Goal: Use online tool/utility: Utilize a website feature to perform a specific function

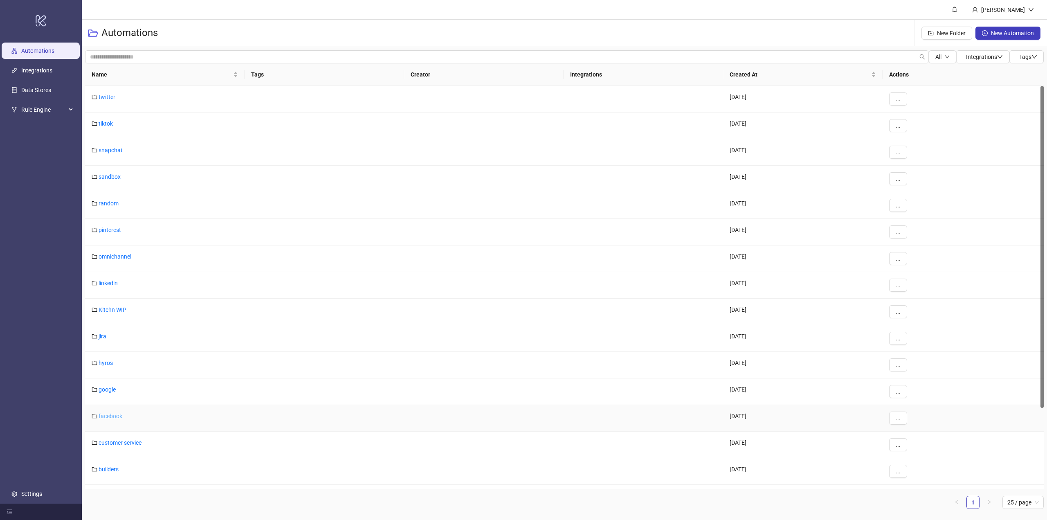
click at [110, 416] on link "facebook" at bounding box center [111, 416] width 24 height 7
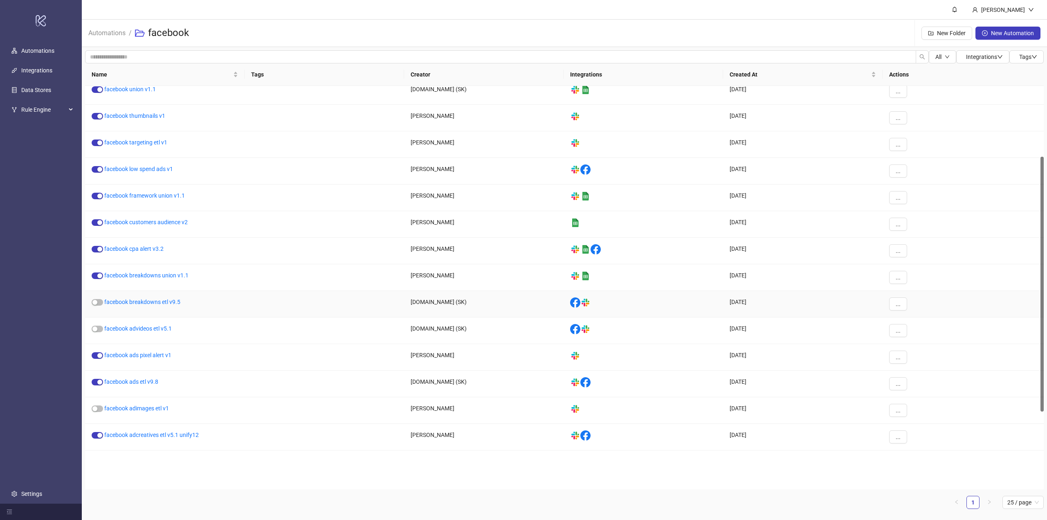
scroll to position [112, 0]
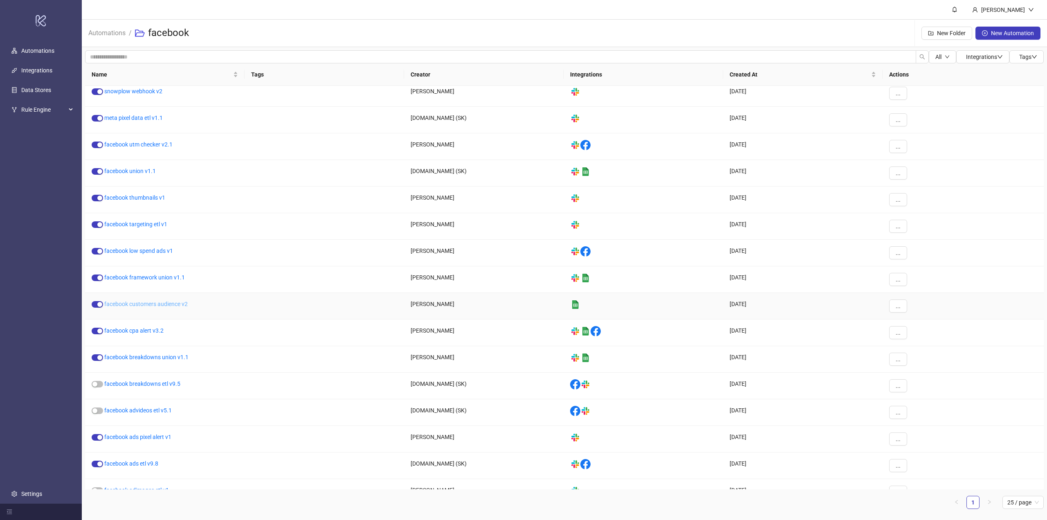
click at [156, 305] on link "facebook customers audience v2" at bounding box center [145, 304] width 83 height 7
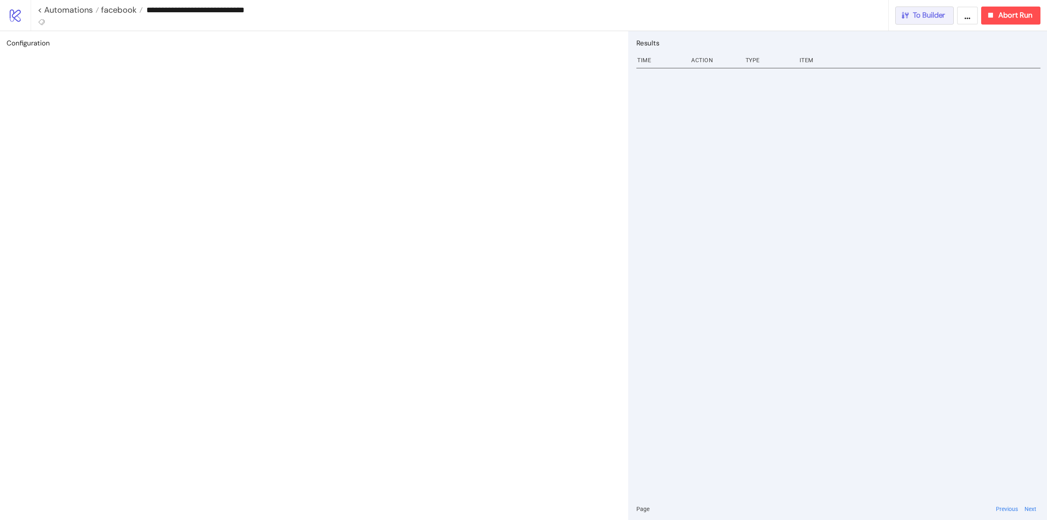
click at [937, 18] on span "To Builder" at bounding box center [929, 15] width 33 height 9
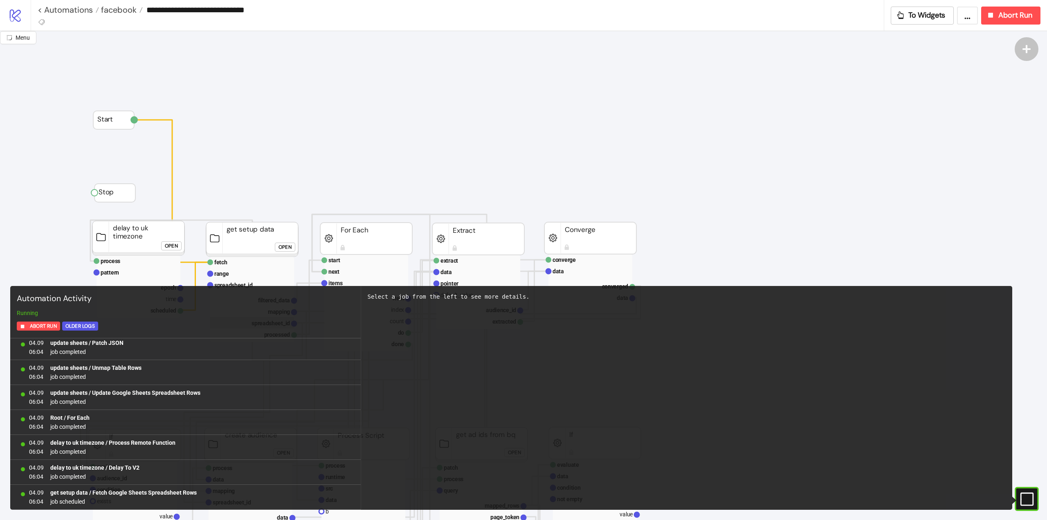
scroll to position [123, 0]
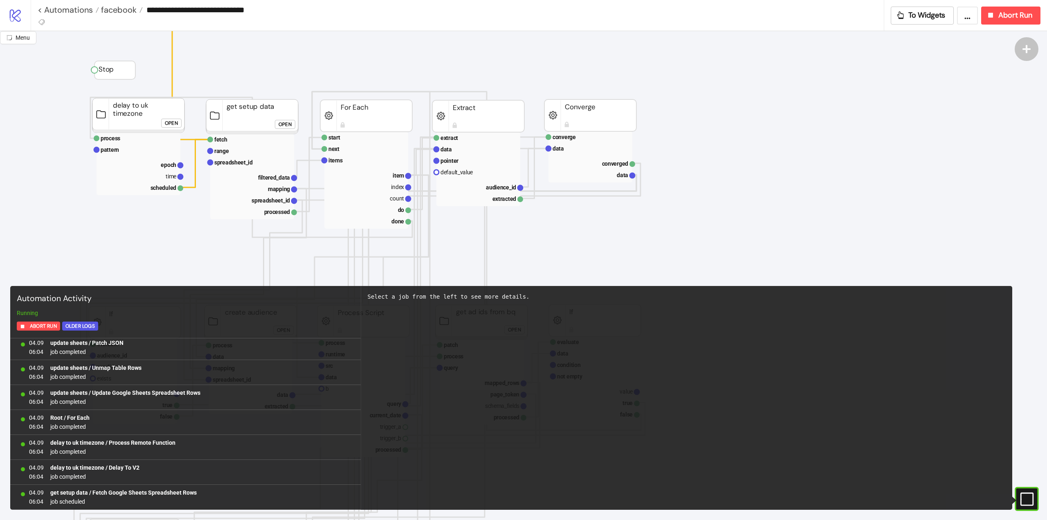
click at [1025, 498] on rect at bounding box center [1019, 499] width 12 height 12
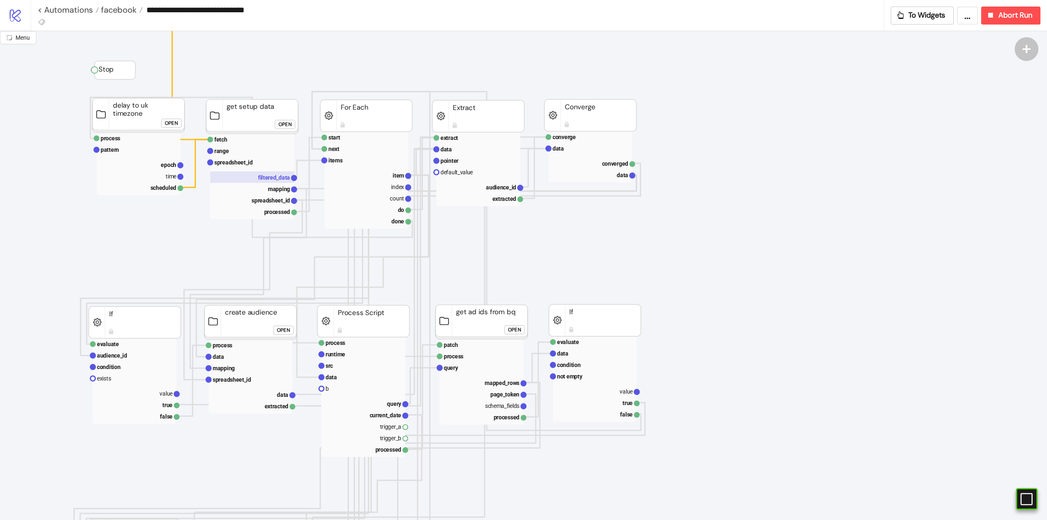
scroll to position [0, 0]
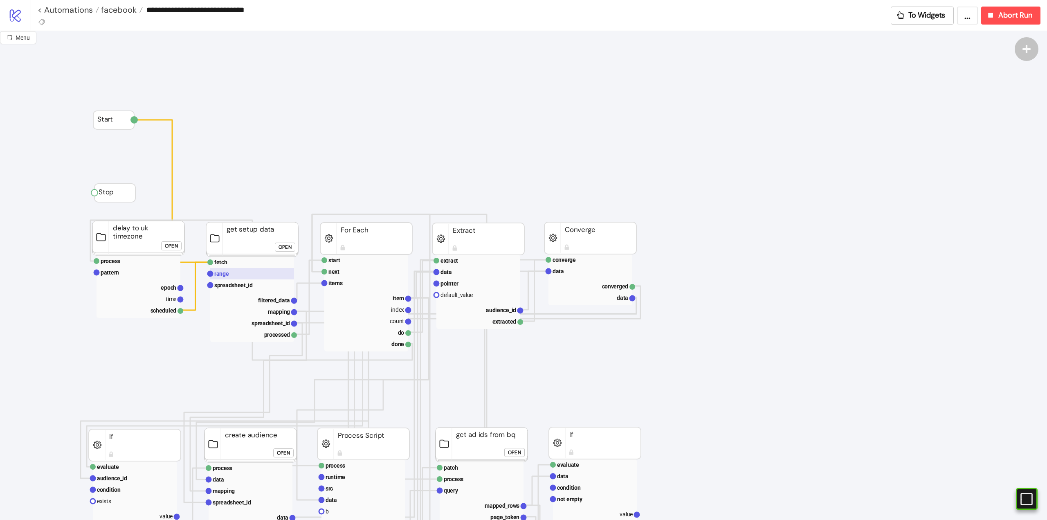
click at [229, 271] on rect at bounding box center [252, 273] width 84 height 11
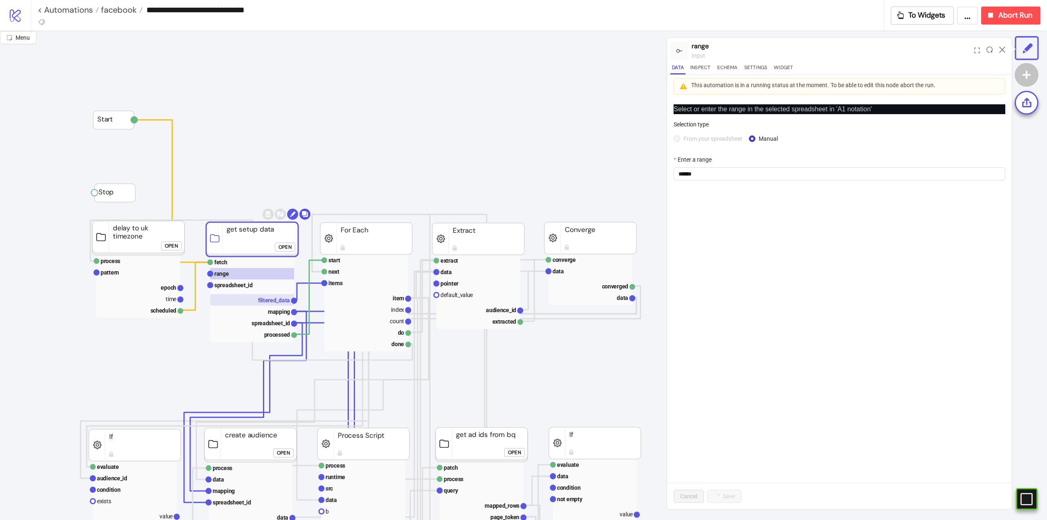
click at [276, 298] on text "filtered_data" at bounding box center [274, 300] width 32 height 7
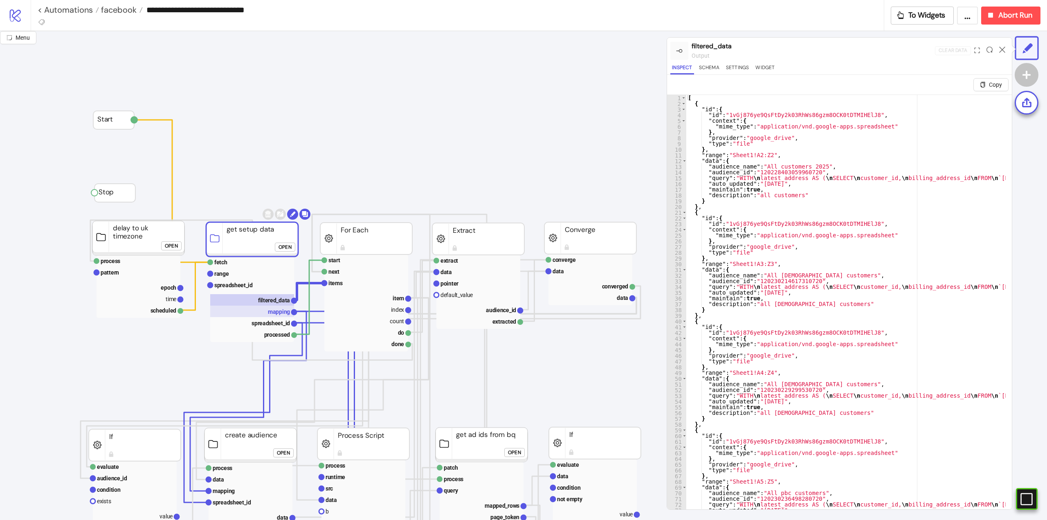
click at [277, 311] on text "mapping" at bounding box center [279, 311] width 22 height 7
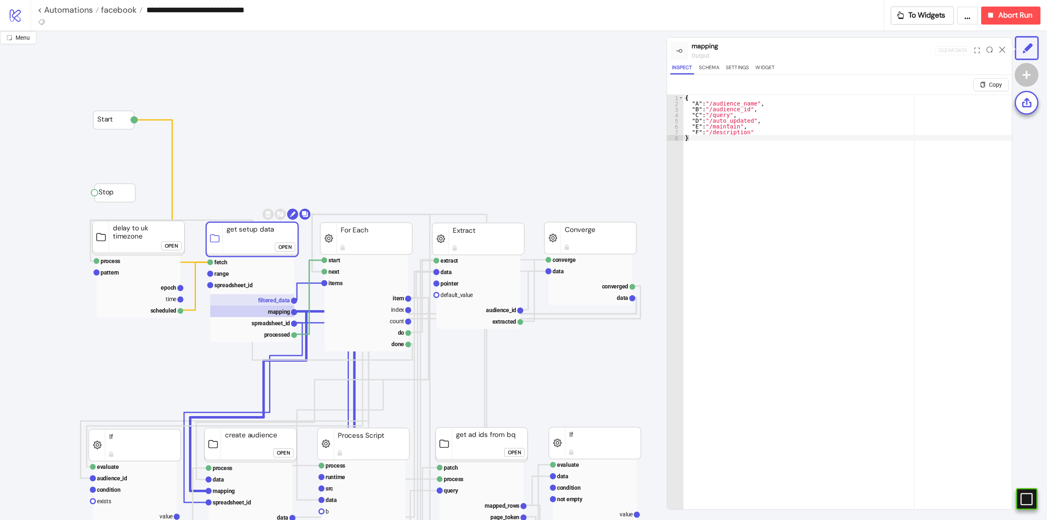
click at [276, 298] on text "filtered_data" at bounding box center [274, 300] width 32 height 7
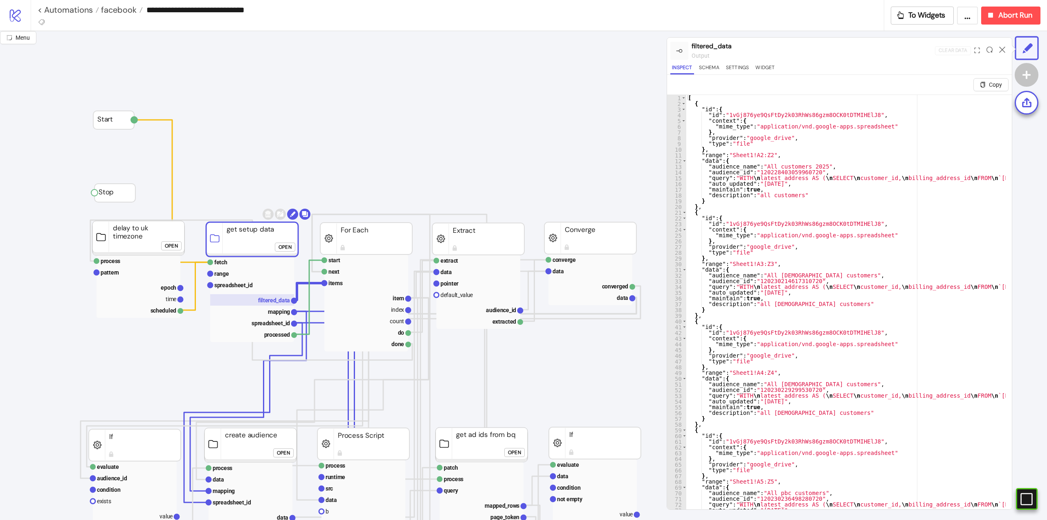
scroll to position [82, 0]
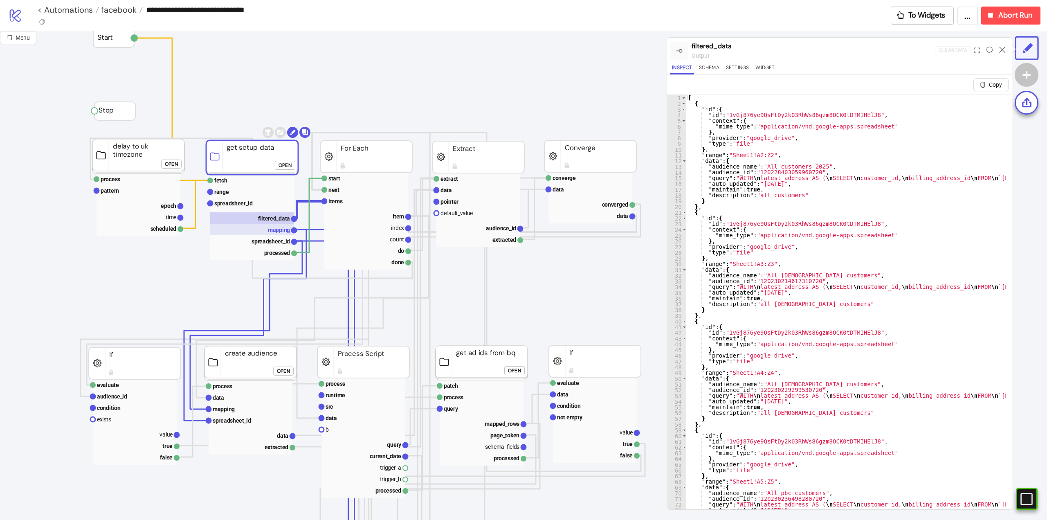
click at [275, 227] on text "mapping" at bounding box center [279, 230] width 22 height 7
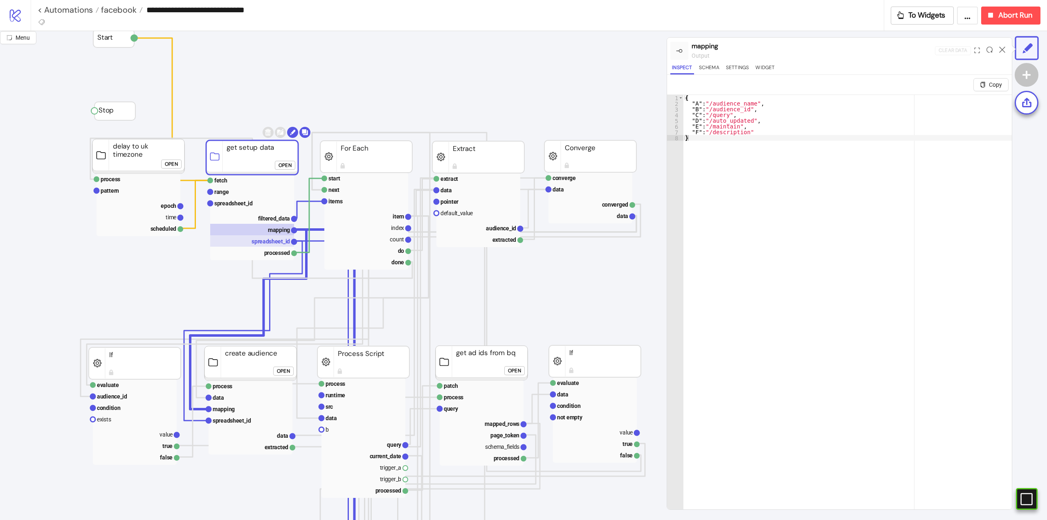
click at [275, 242] on text "spreadsheet_id" at bounding box center [271, 241] width 38 height 7
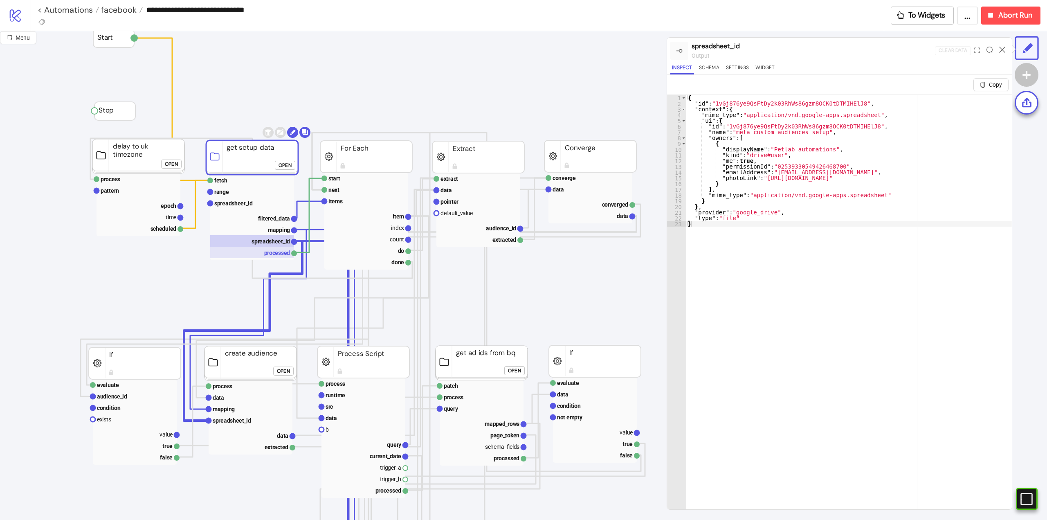
click at [275, 250] on rect at bounding box center [252, 252] width 84 height 11
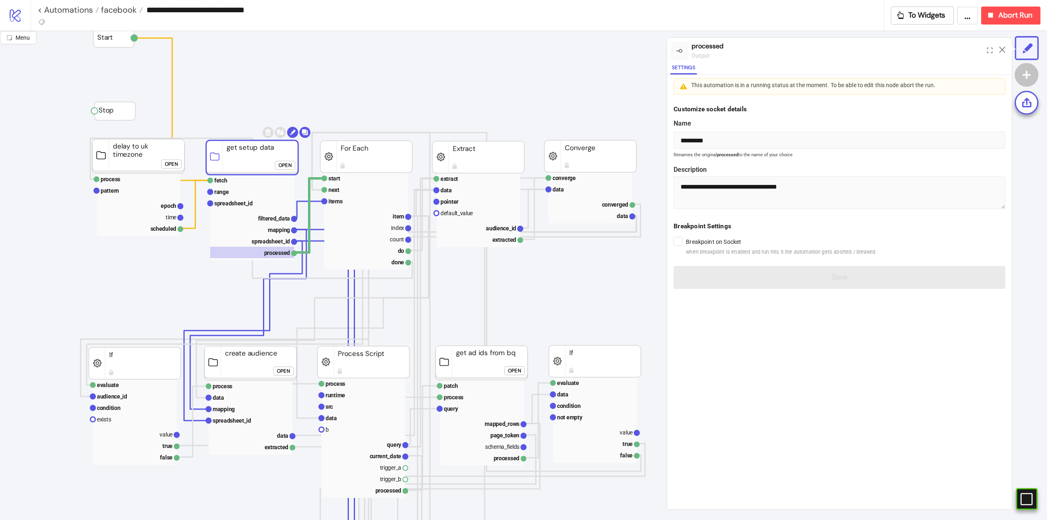
scroll to position [164, 0]
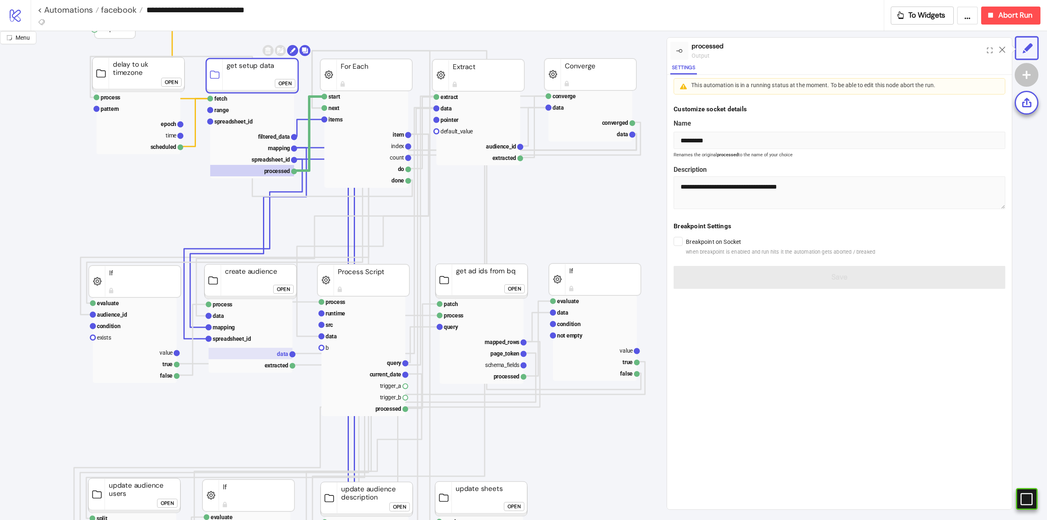
click at [270, 352] on rect at bounding box center [251, 353] width 84 height 11
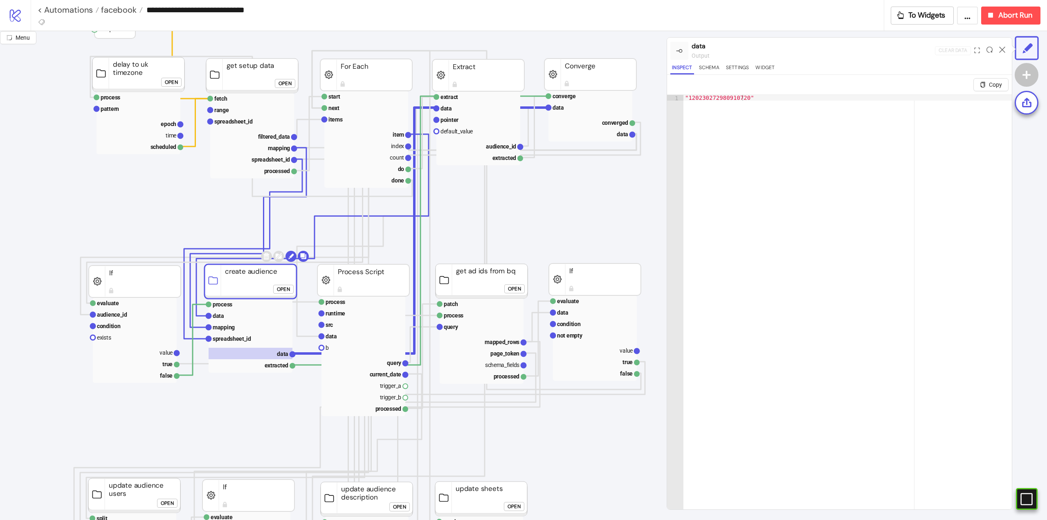
scroll to position [164, 41]
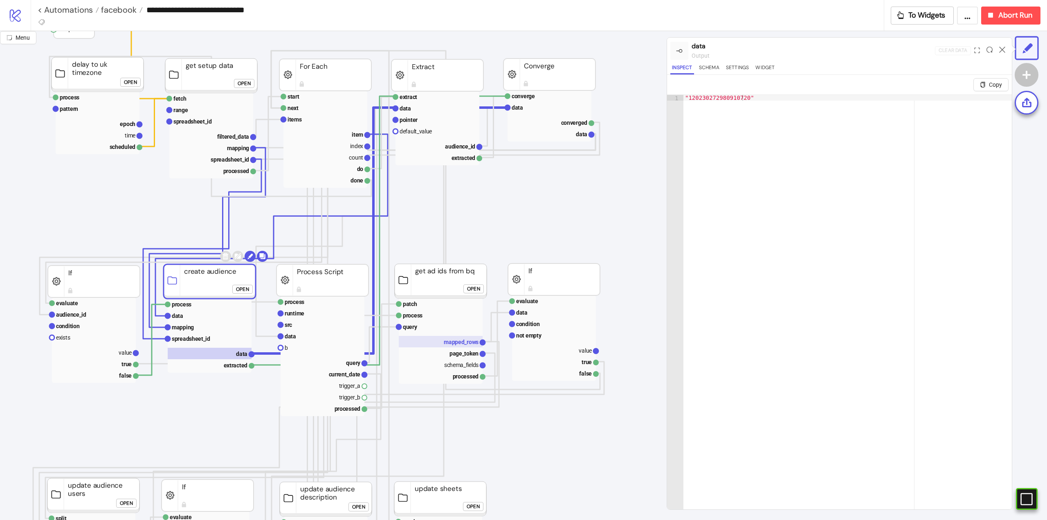
click at [464, 339] on text "mapped_rows" at bounding box center [461, 342] width 35 height 7
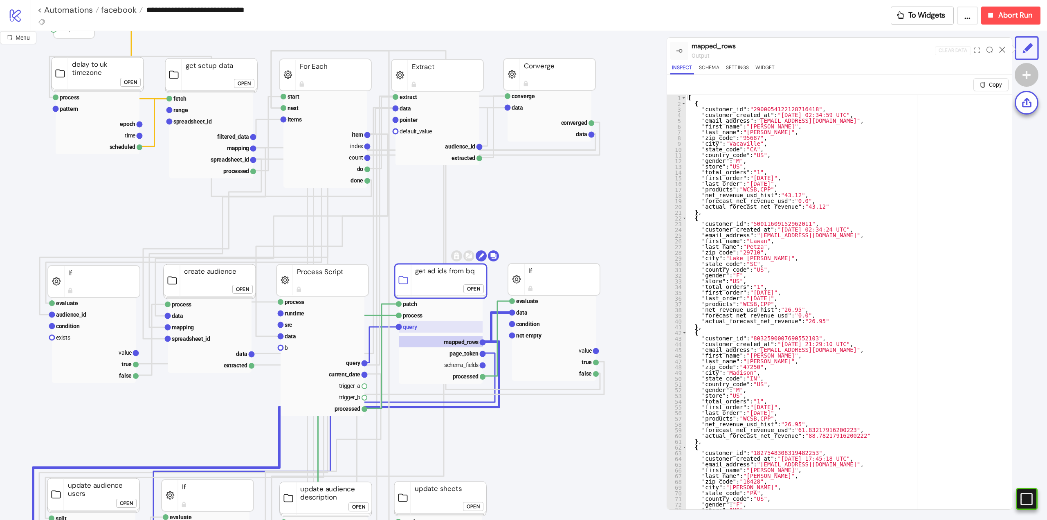
click at [421, 329] on rect at bounding box center [441, 326] width 84 height 11
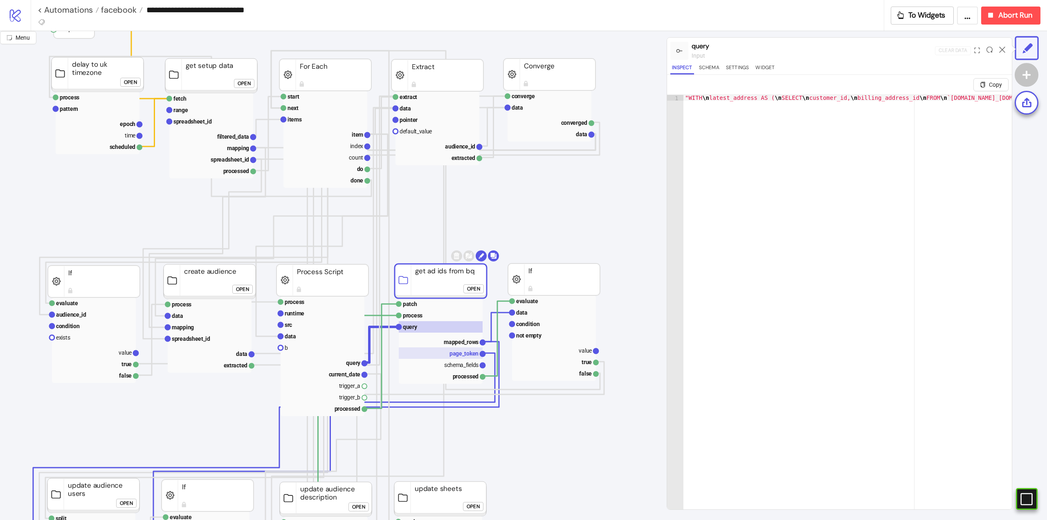
click at [453, 352] on text "page_token" at bounding box center [463, 353] width 29 height 7
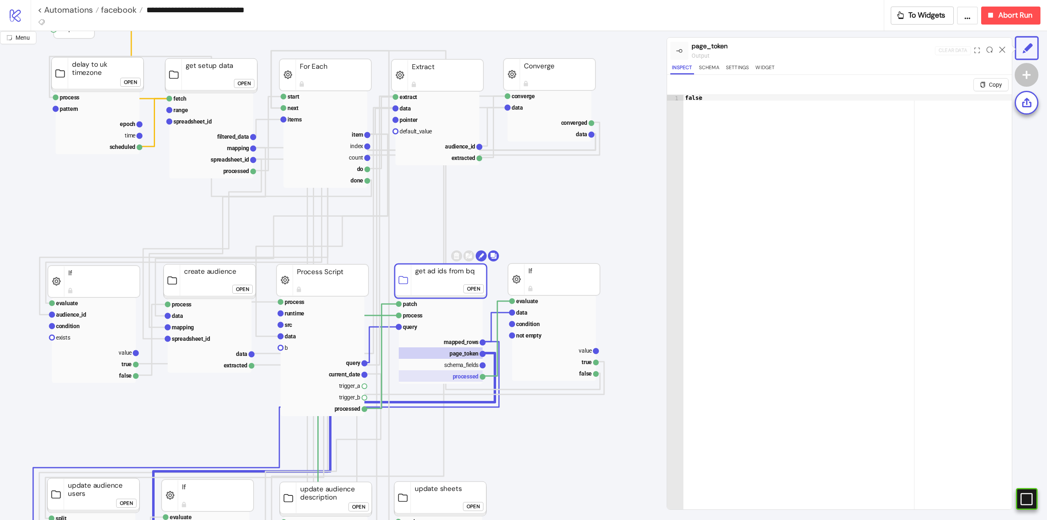
click at [459, 374] on rect at bounding box center [441, 375] width 84 height 11
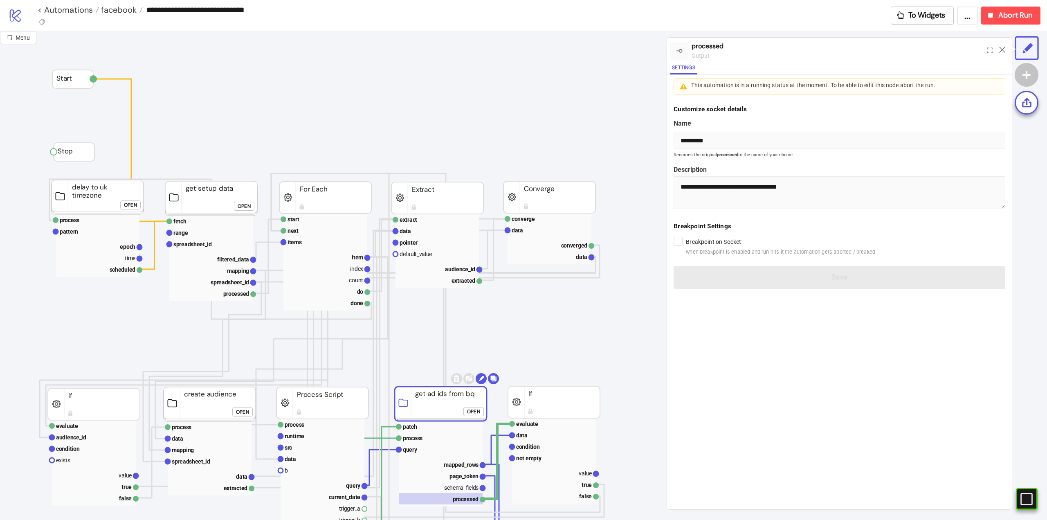
scroll to position [41, 0]
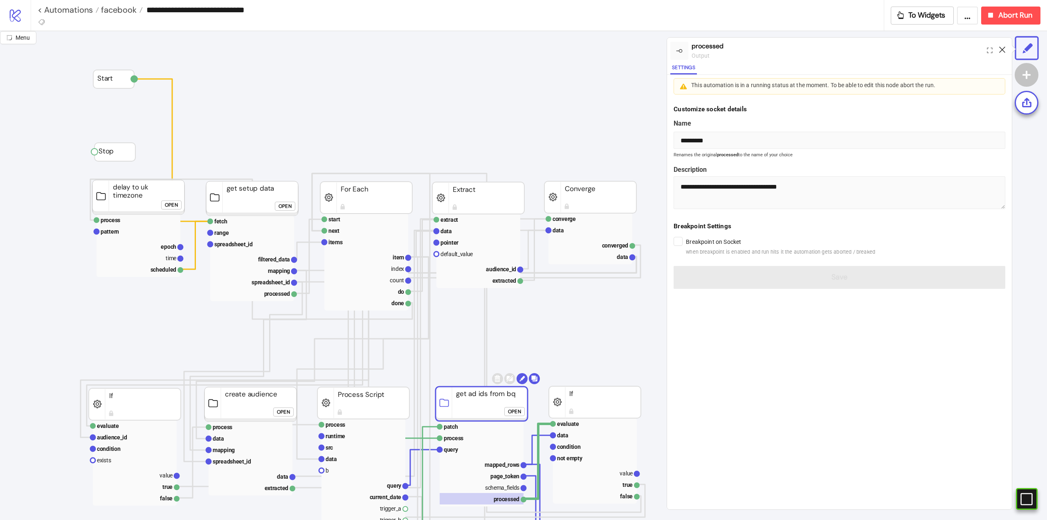
click at [1000, 51] on icon at bounding box center [1002, 50] width 6 height 6
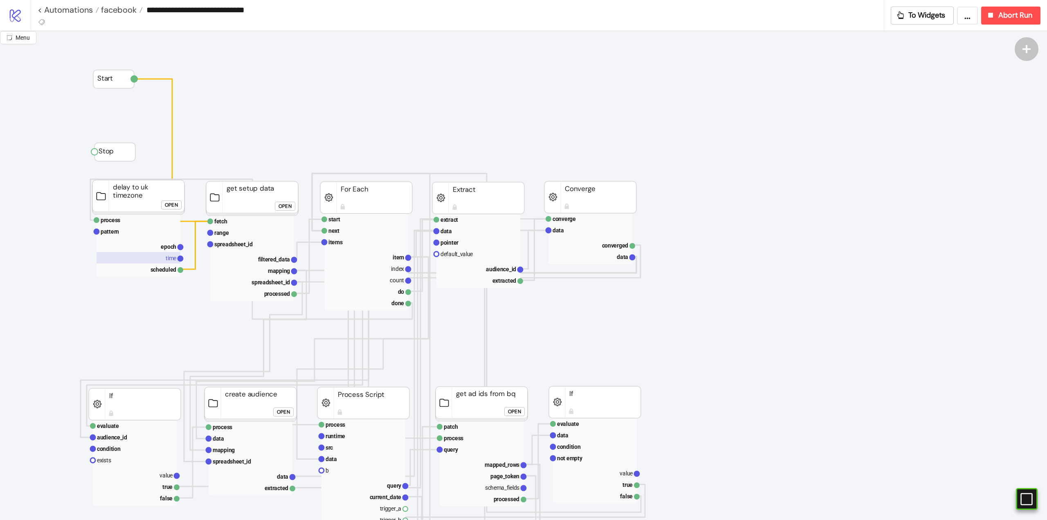
click at [166, 252] on rect at bounding box center [139, 257] width 84 height 11
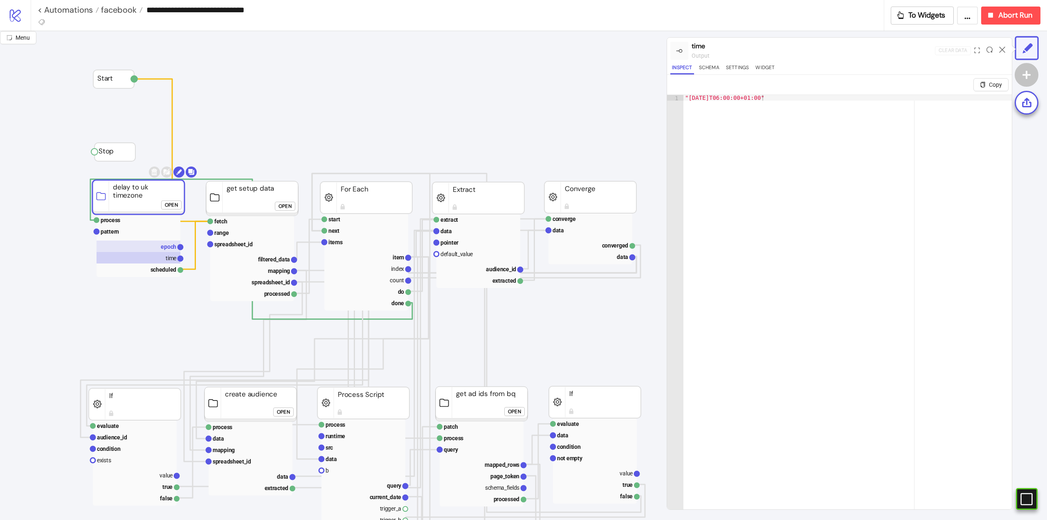
click at [165, 246] on text "epoch" at bounding box center [169, 246] width 16 height 7
click at [166, 259] on text "time" at bounding box center [171, 258] width 11 height 7
click at [1002, 47] on icon at bounding box center [1002, 50] width 6 height 6
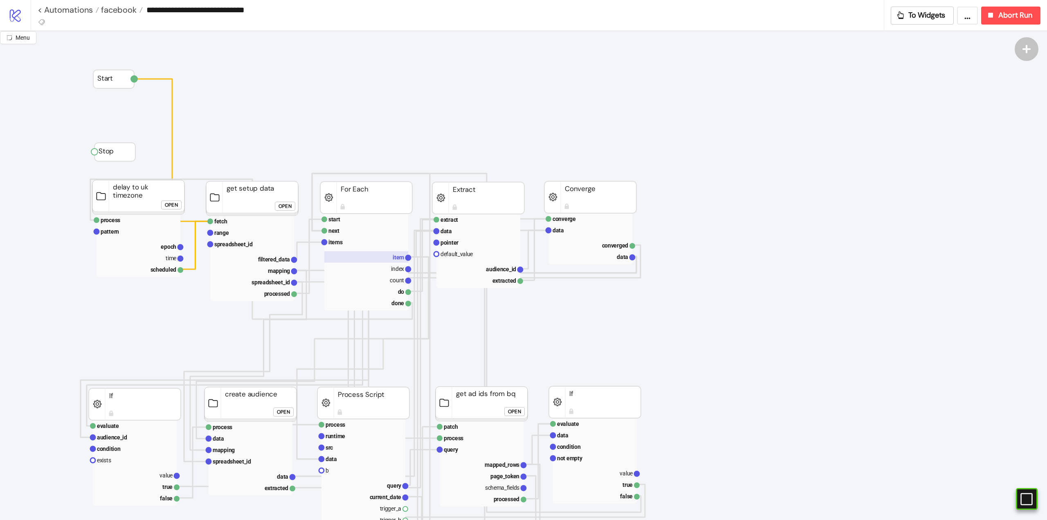
click at [373, 257] on rect at bounding box center [366, 256] width 84 height 11
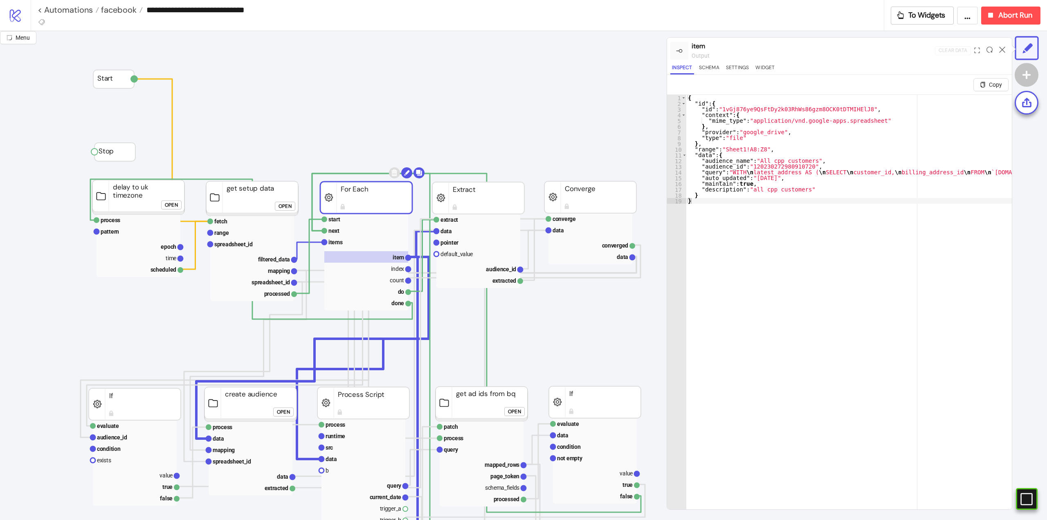
scroll to position [123, 0]
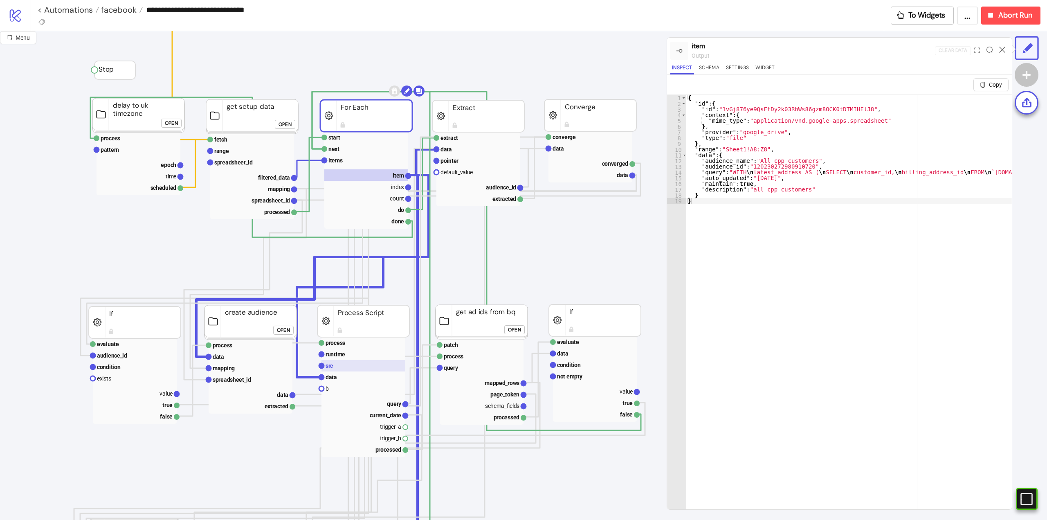
click at [353, 367] on rect at bounding box center [363, 365] width 84 height 11
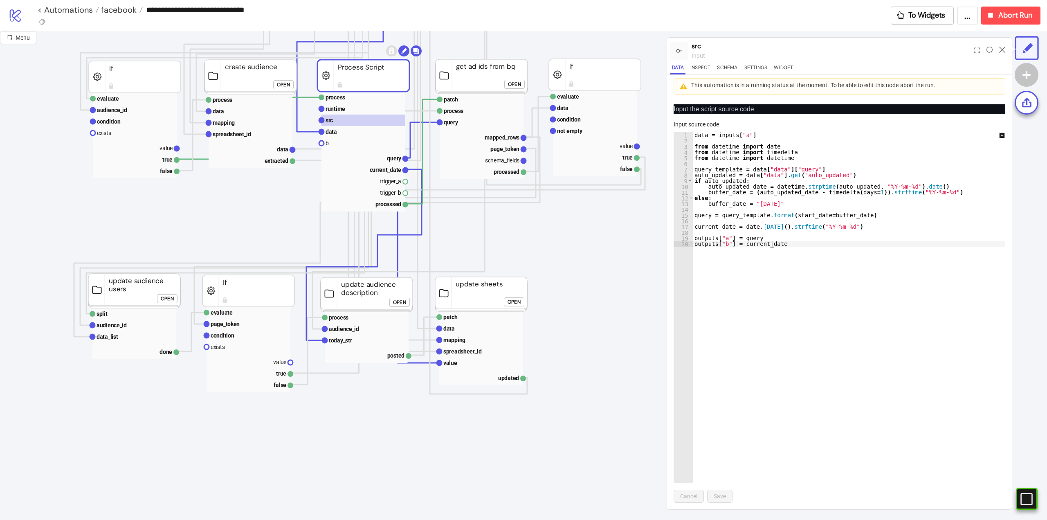
scroll to position [327, 0]
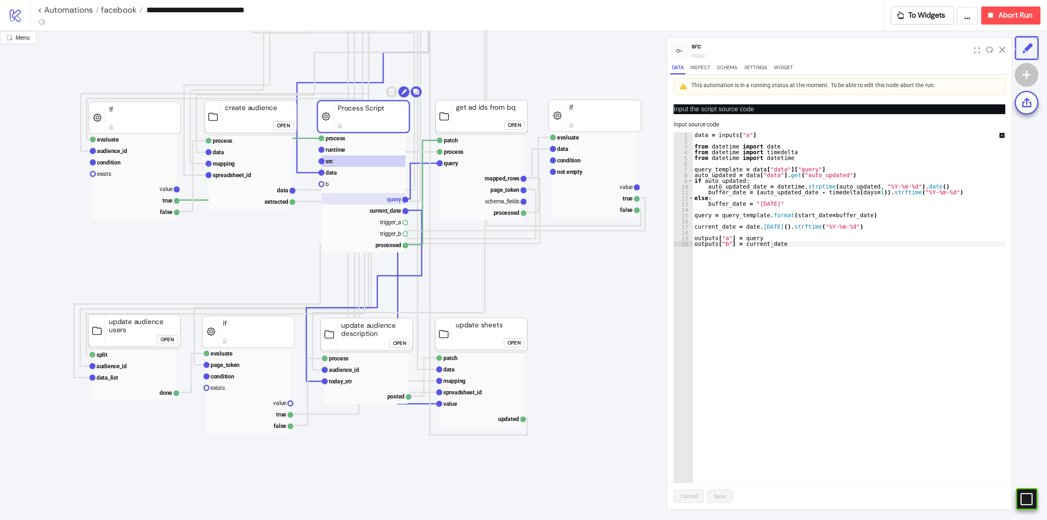
click at [385, 203] on rect at bounding box center [363, 198] width 84 height 11
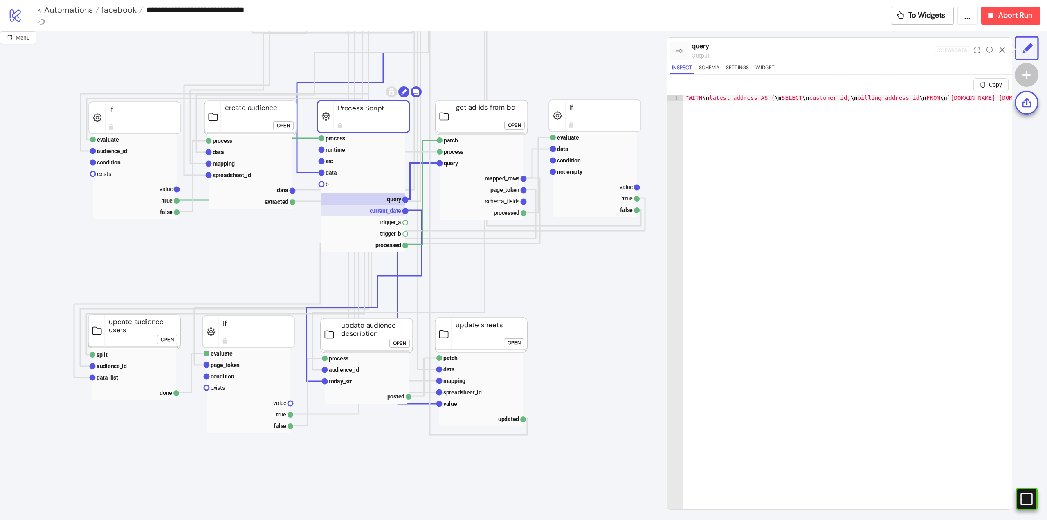
click at [386, 212] on text "current_date" at bounding box center [386, 210] width 32 height 7
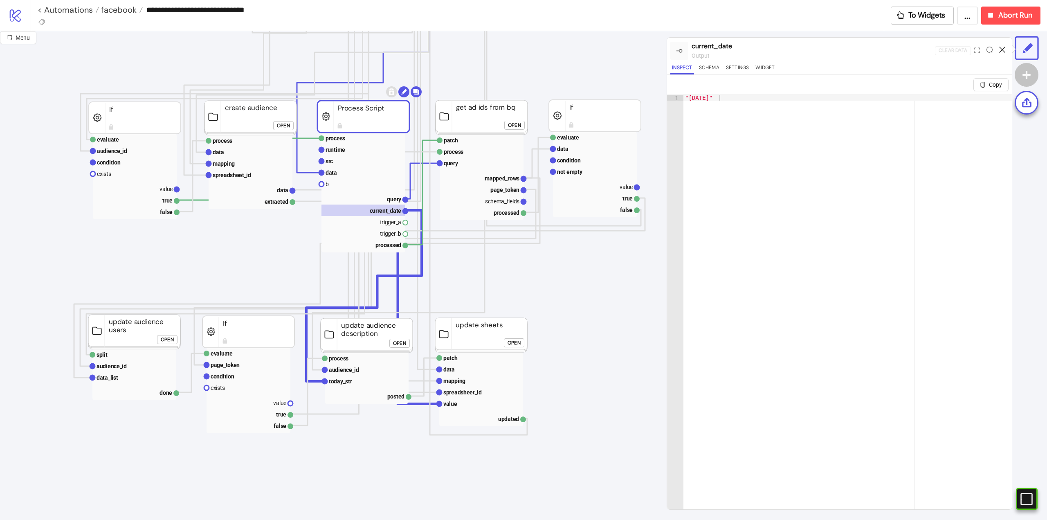
click at [1002, 50] on icon at bounding box center [1002, 50] width 6 height 6
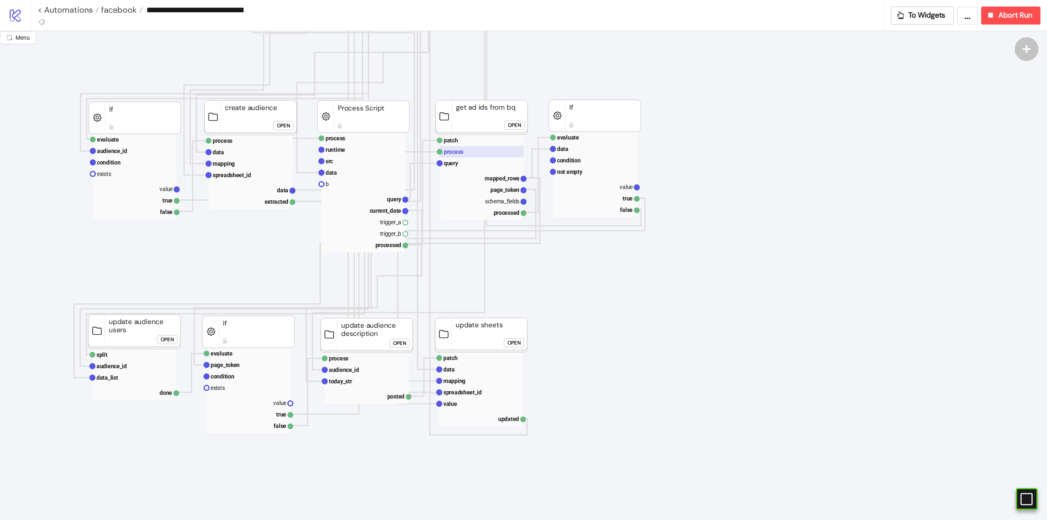
scroll to position [245, 0]
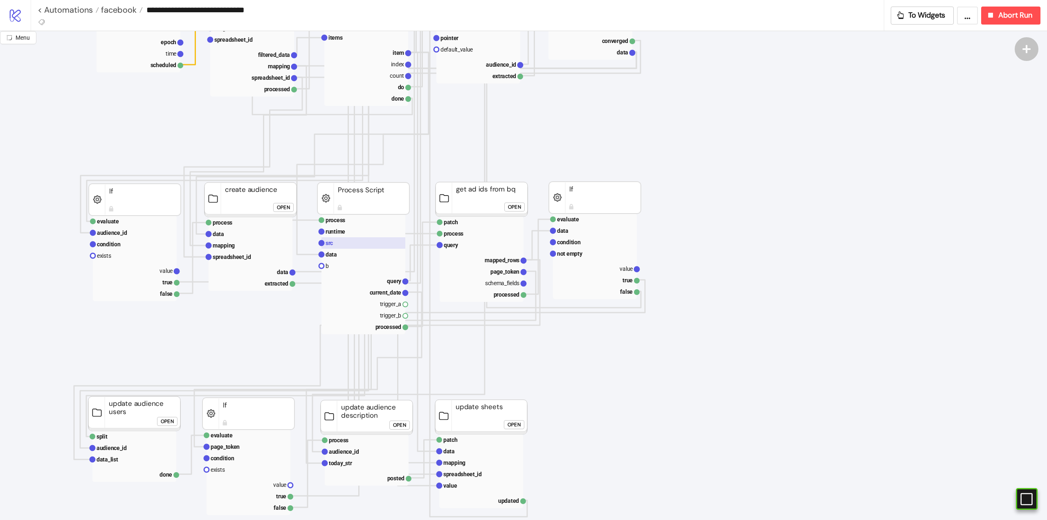
click at [347, 240] on rect at bounding box center [363, 242] width 84 height 11
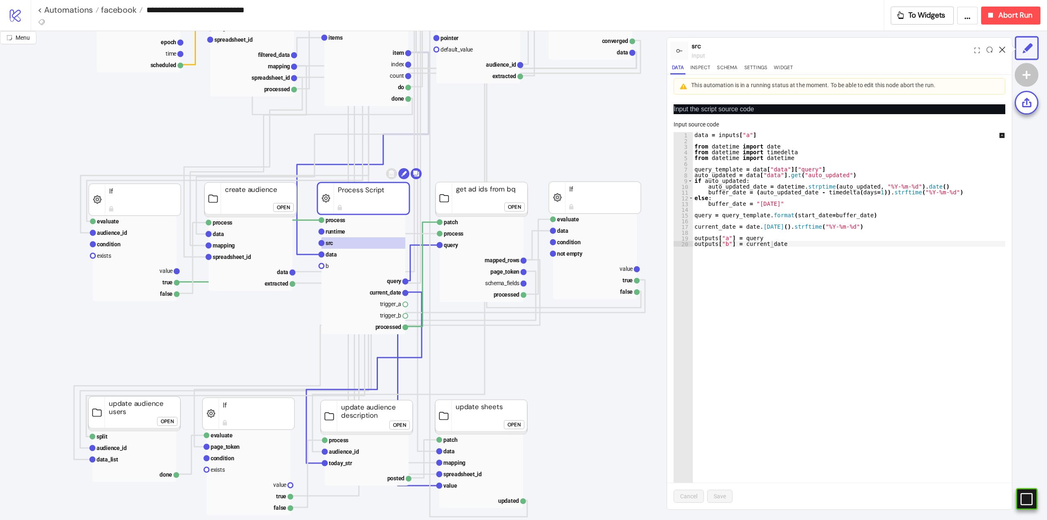
click at [1004, 49] on icon at bounding box center [1002, 50] width 6 height 6
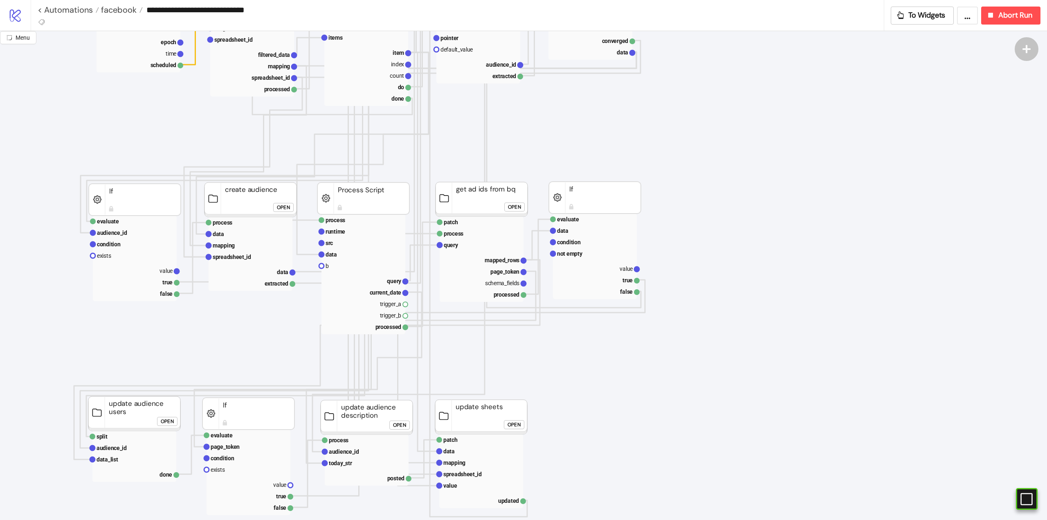
scroll to position [0, 0]
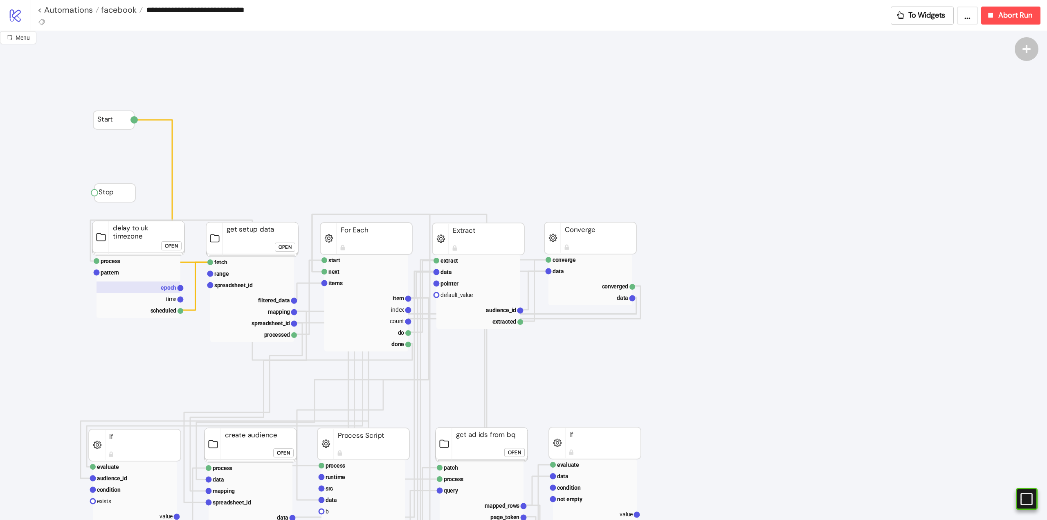
click at [173, 285] on text "epoch" at bounding box center [169, 287] width 16 height 7
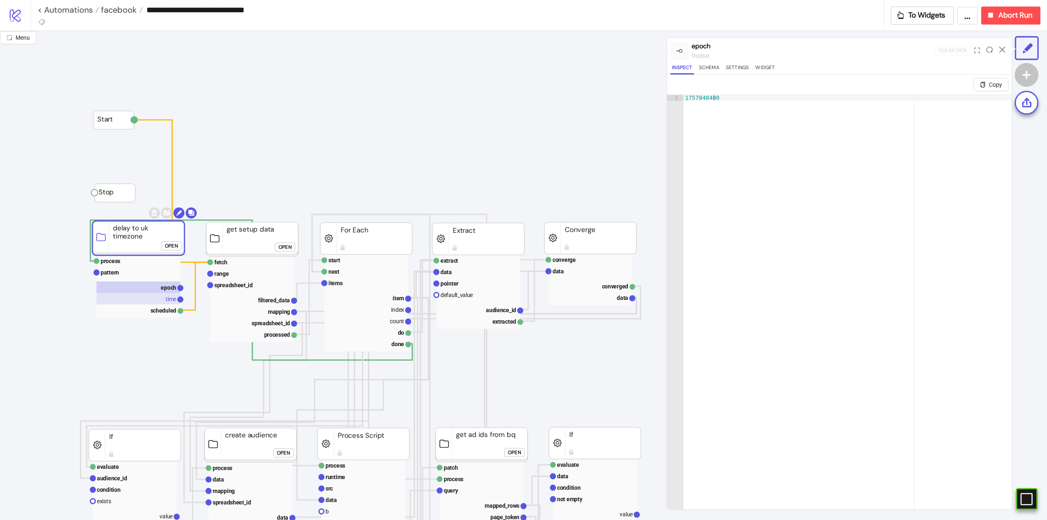
click at [167, 298] on text "time" at bounding box center [171, 299] width 11 height 7
click at [1002, 47] on icon at bounding box center [1002, 50] width 6 height 6
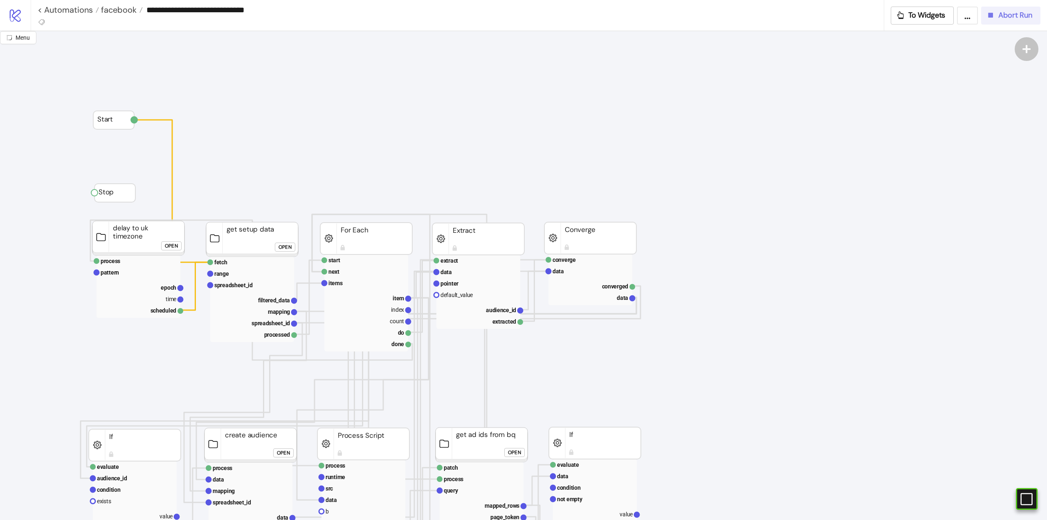
click at [1007, 22] on button "Abort Run" at bounding box center [1010, 16] width 59 height 18
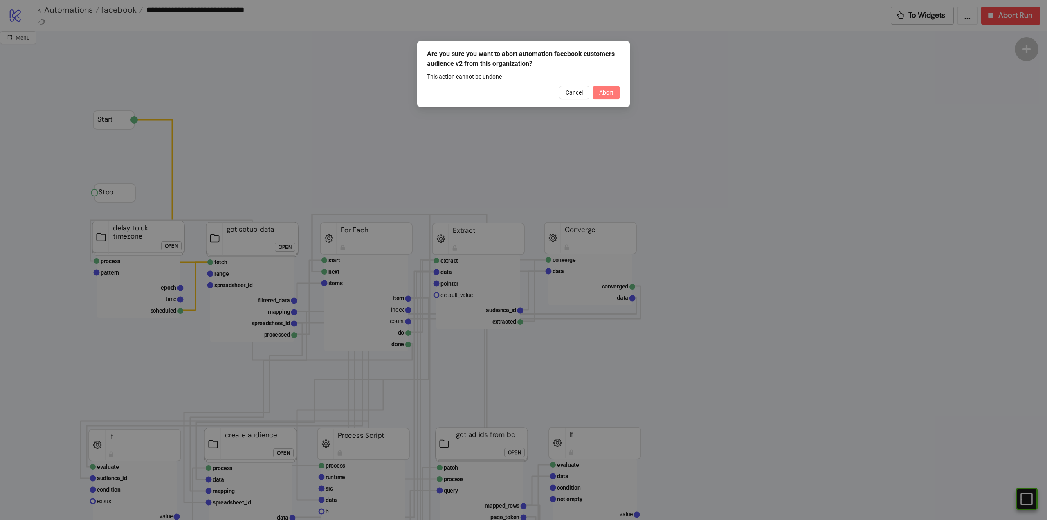
click at [607, 96] on button "Abort" at bounding box center [606, 92] width 27 height 13
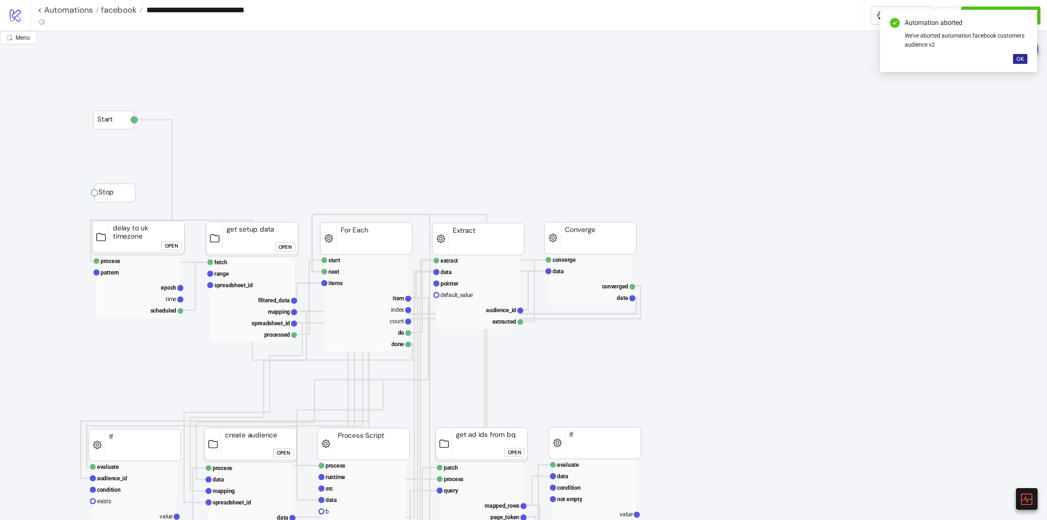
click at [1023, 61] on span "OK" at bounding box center [1020, 59] width 8 height 7
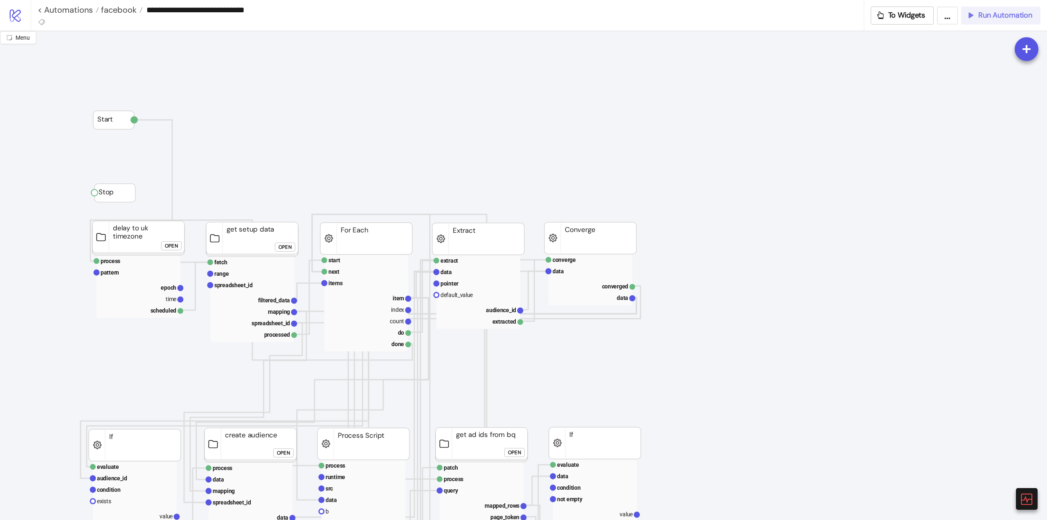
click at [1004, 20] on button "Run Automation" at bounding box center [1000, 16] width 79 height 18
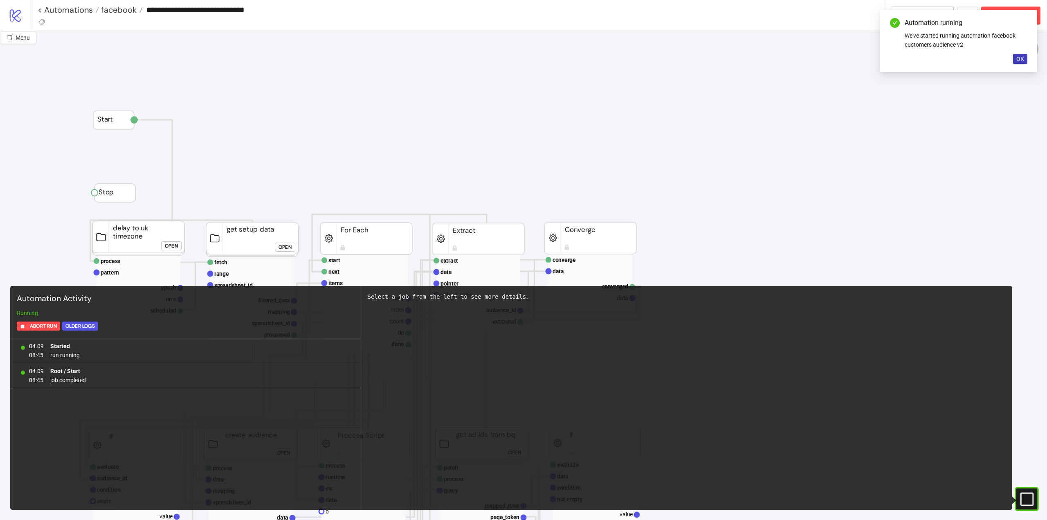
scroll to position [82, 0]
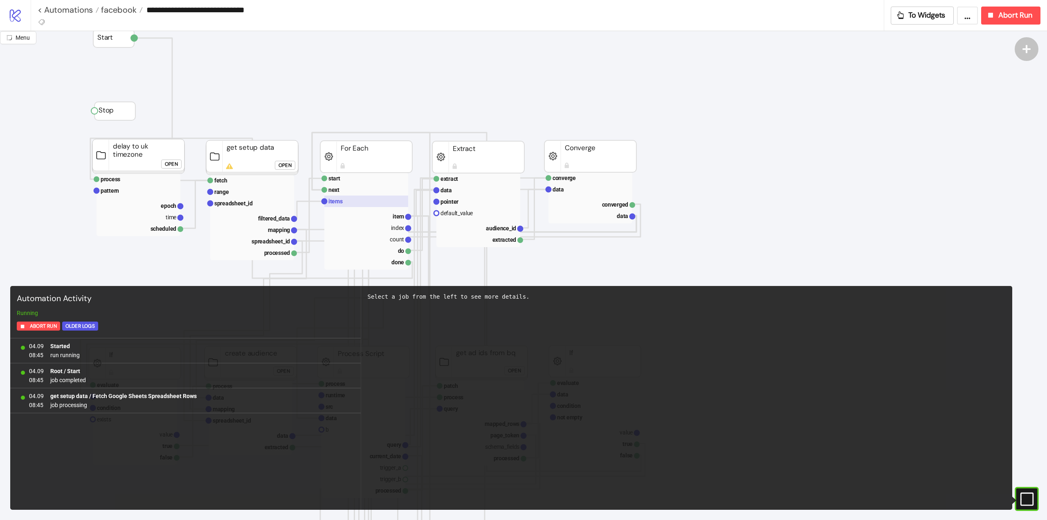
click at [353, 201] on rect at bounding box center [366, 200] width 84 height 11
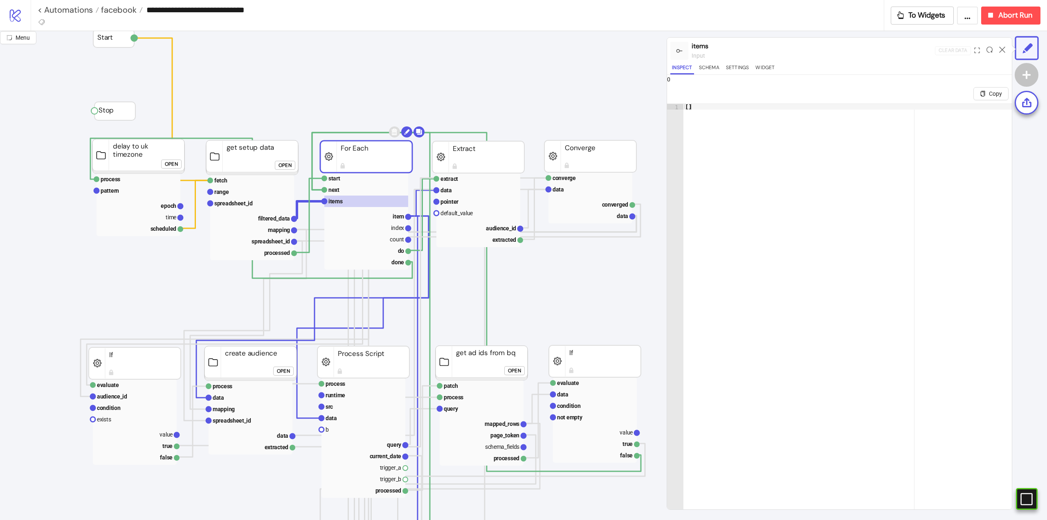
scroll to position [0, 0]
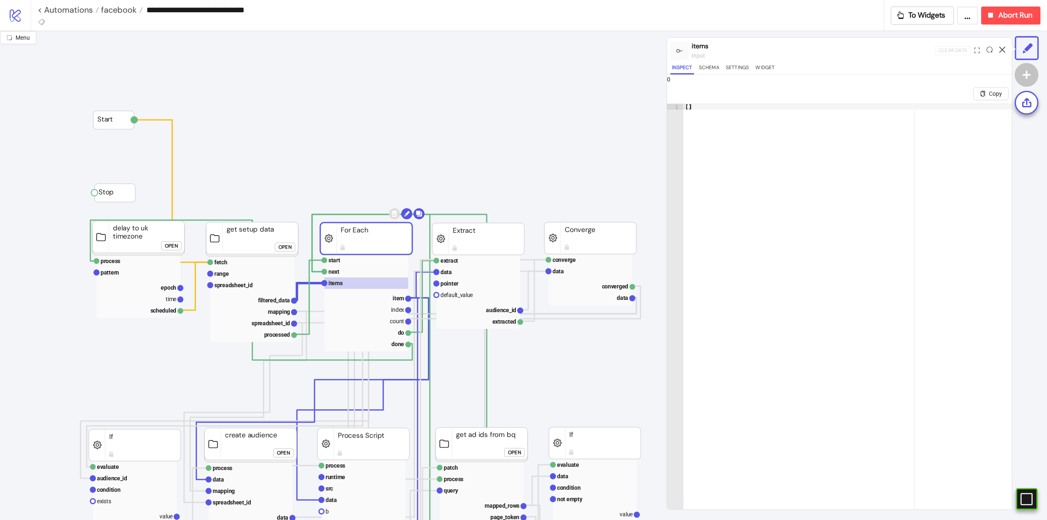
click at [999, 49] on icon at bounding box center [1002, 50] width 6 height 6
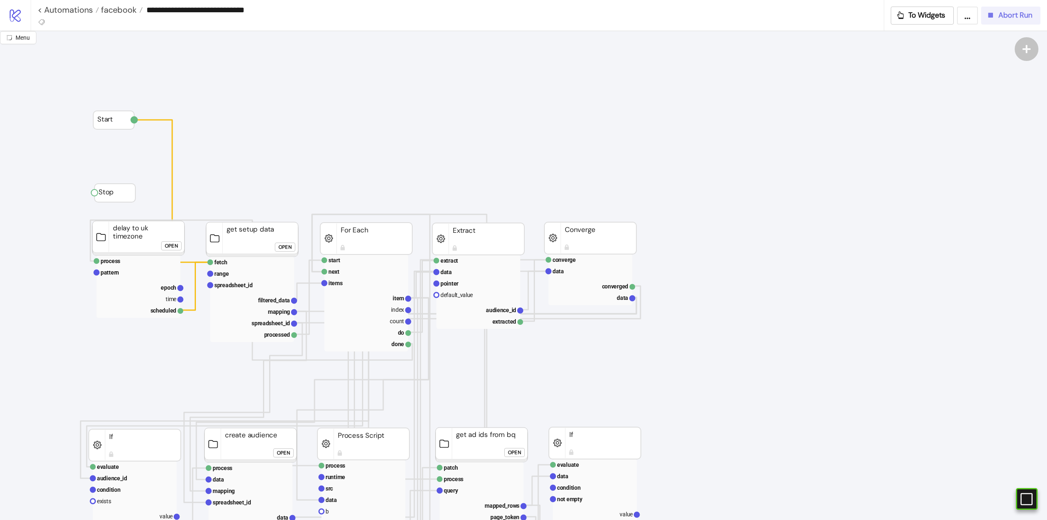
click at [1015, 21] on button "Abort Run" at bounding box center [1010, 16] width 59 height 18
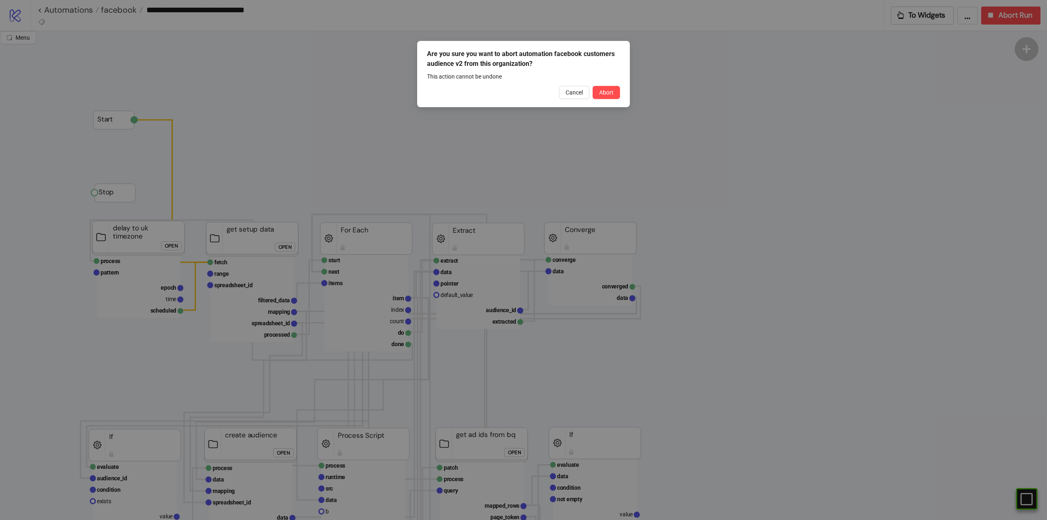
drag, startPoint x: 600, startPoint y: 89, endPoint x: 587, endPoint y: 101, distance: 17.7
click at [600, 89] on span "Abort" at bounding box center [606, 92] width 14 height 7
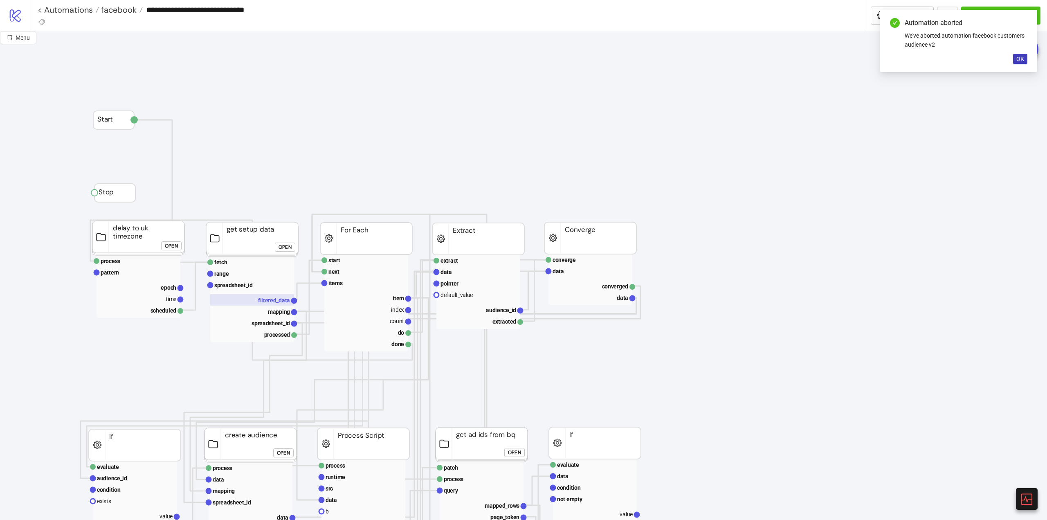
click at [263, 305] on rect at bounding box center [252, 299] width 84 height 11
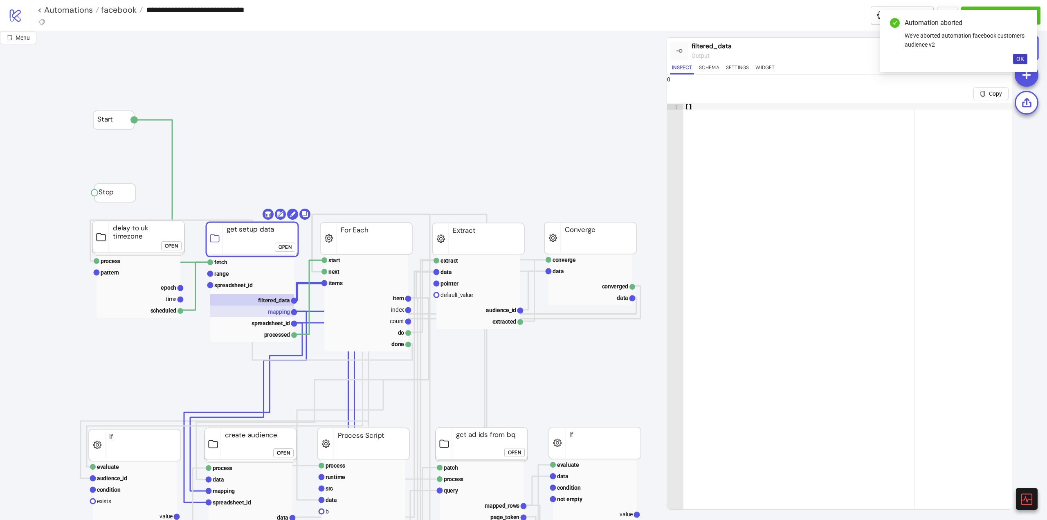
click at [267, 308] on rect at bounding box center [252, 311] width 84 height 11
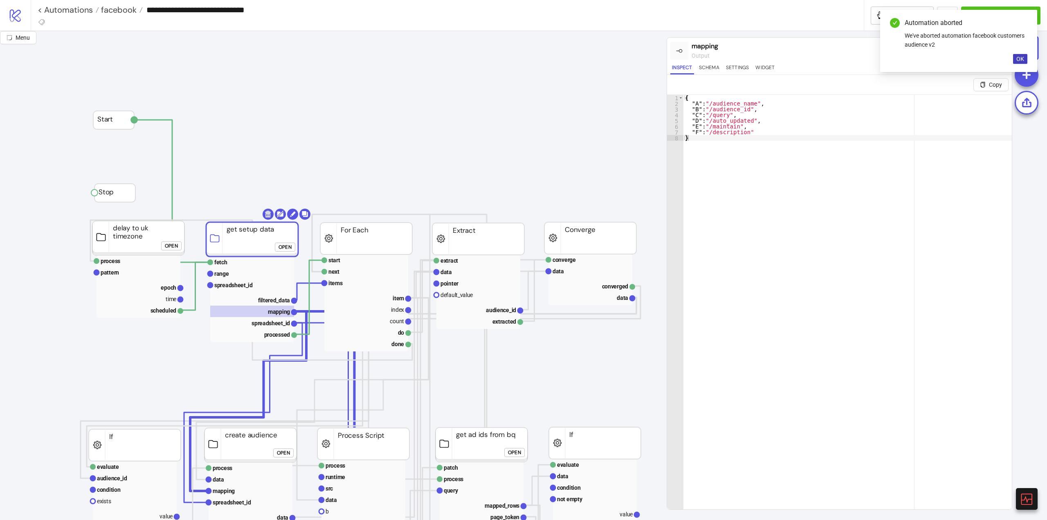
click div "Open"
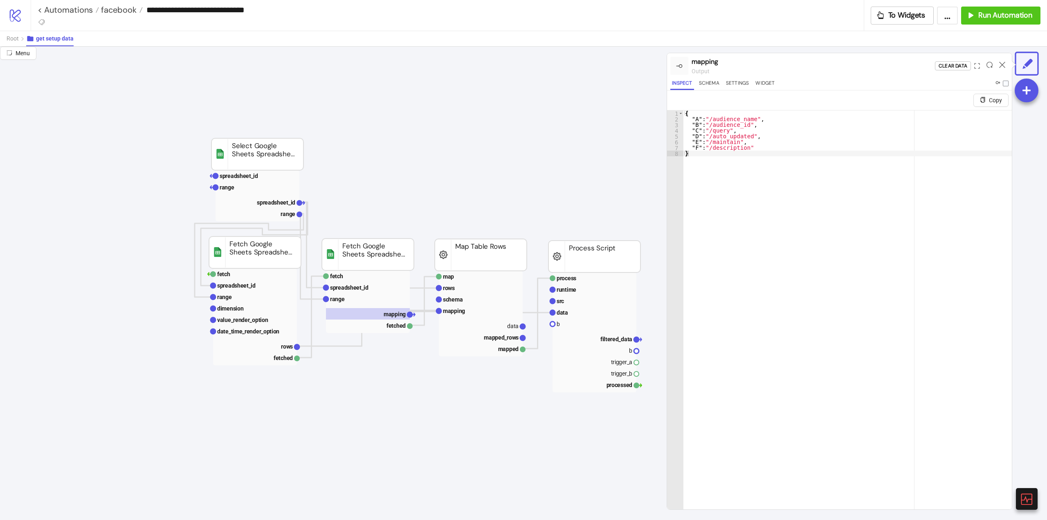
scroll to position [0, 164]
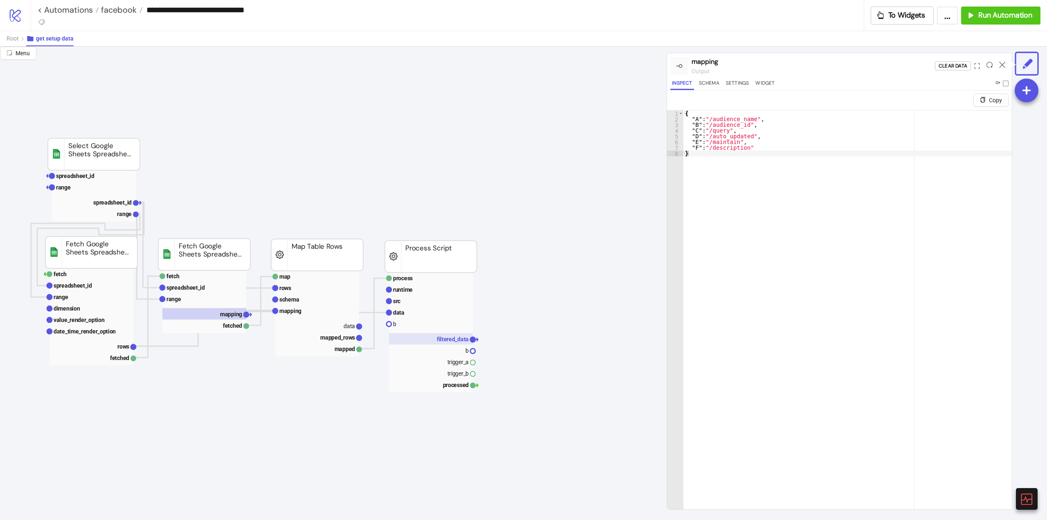
click at [450, 339] on text "filtered_data" at bounding box center [453, 339] width 32 height 7
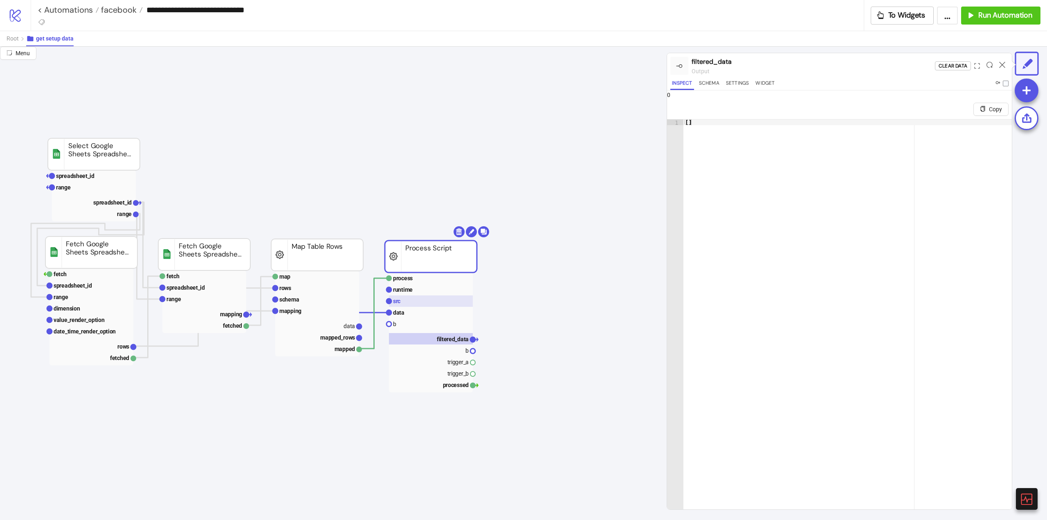
click at [411, 305] on rect at bounding box center [431, 300] width 84 height 11
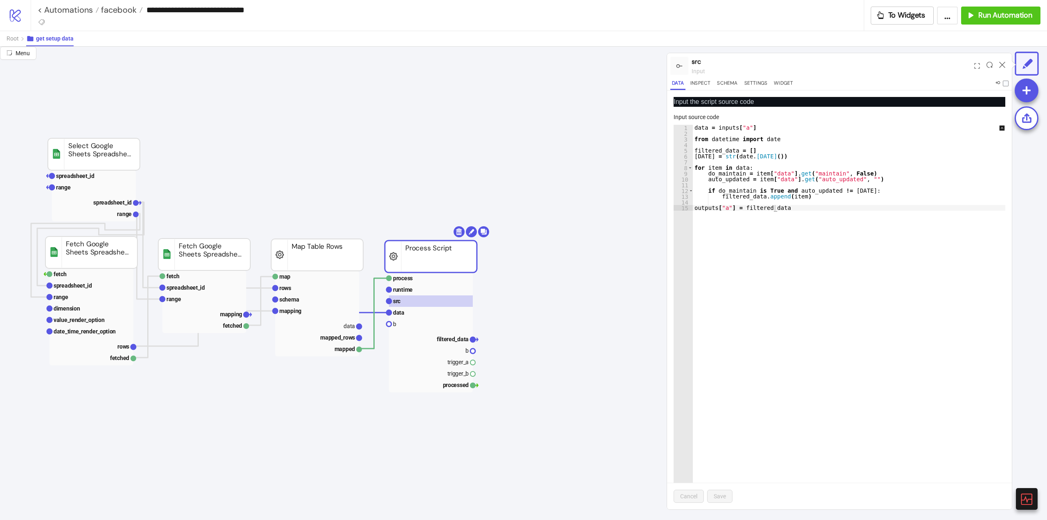
click at [422, 301] on rect at bounding box center [431, 300] width 84 height 11
click at [15, 41] on span "Root" at bounding box center [13, 38] width 12 height 7
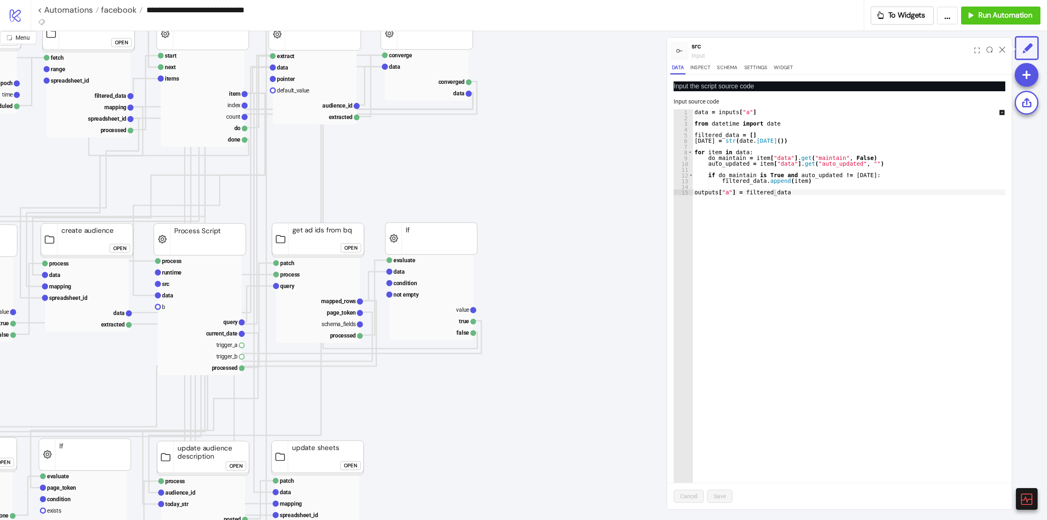
scroll to position [204, 0]
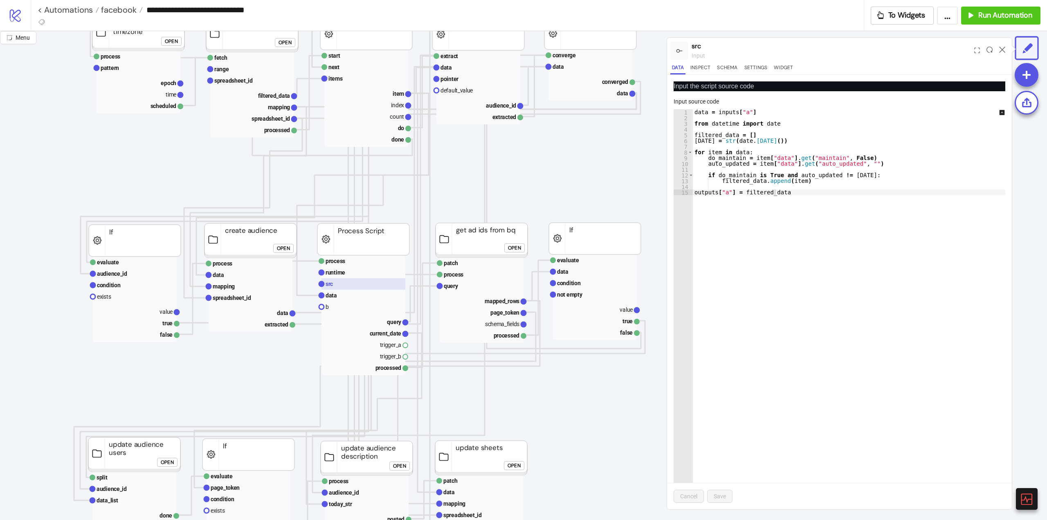
click at [334, 281] on rect at bounding box center [363, 283] width 84 height 11
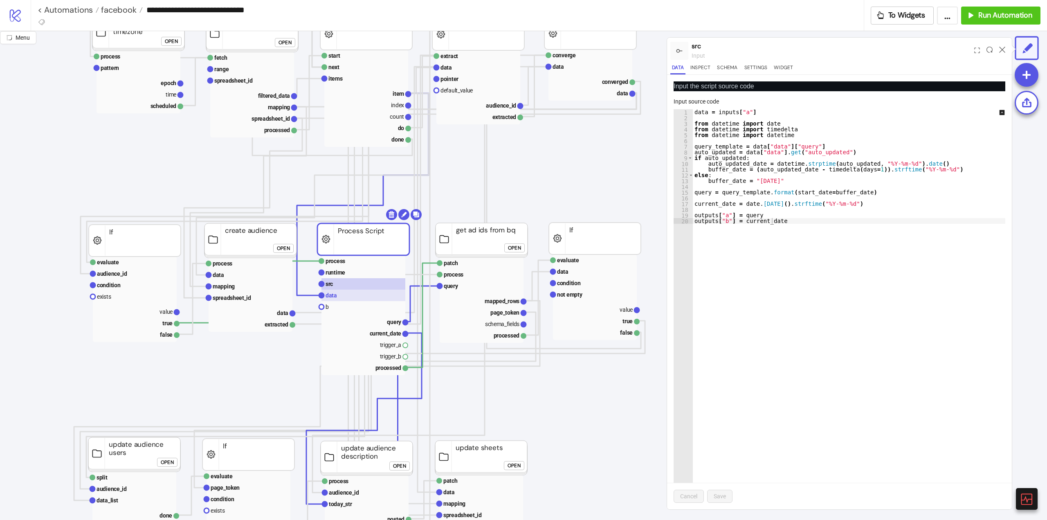
scroll to position [0, 0]
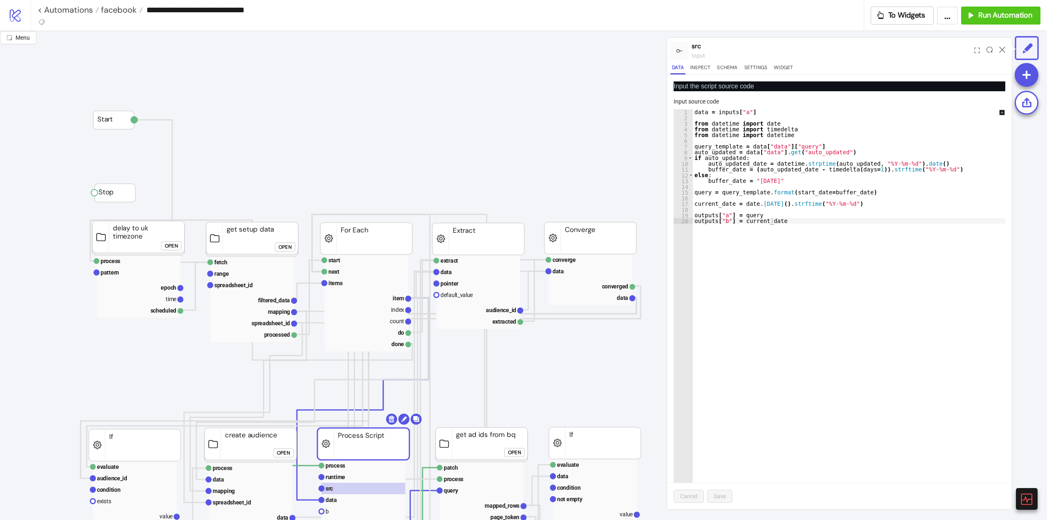
click at [283, 245] on div "Open" at bounding box center [285, 247] width 13 height 9
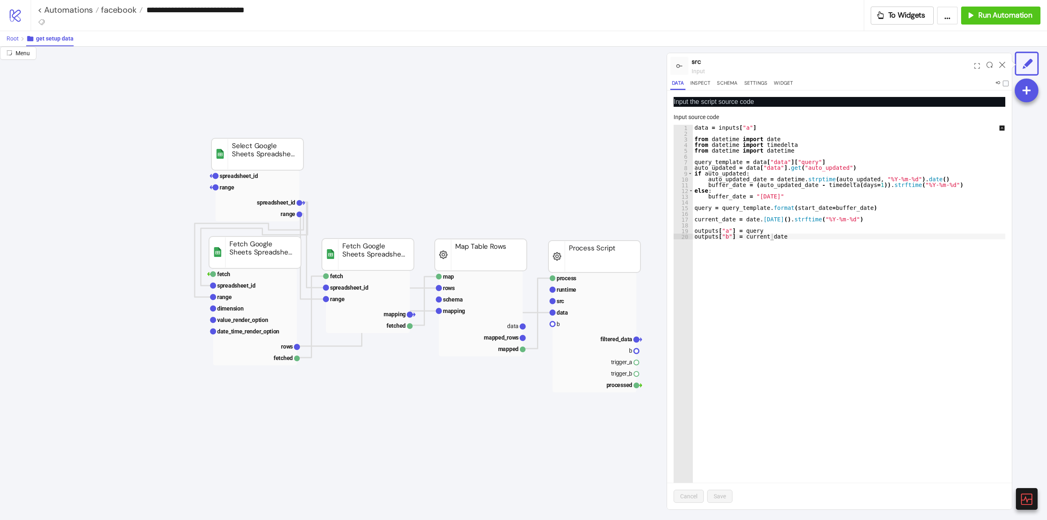
click at [11, 34] on button "Root" at bounding box center [17, 38] width 20 height 15
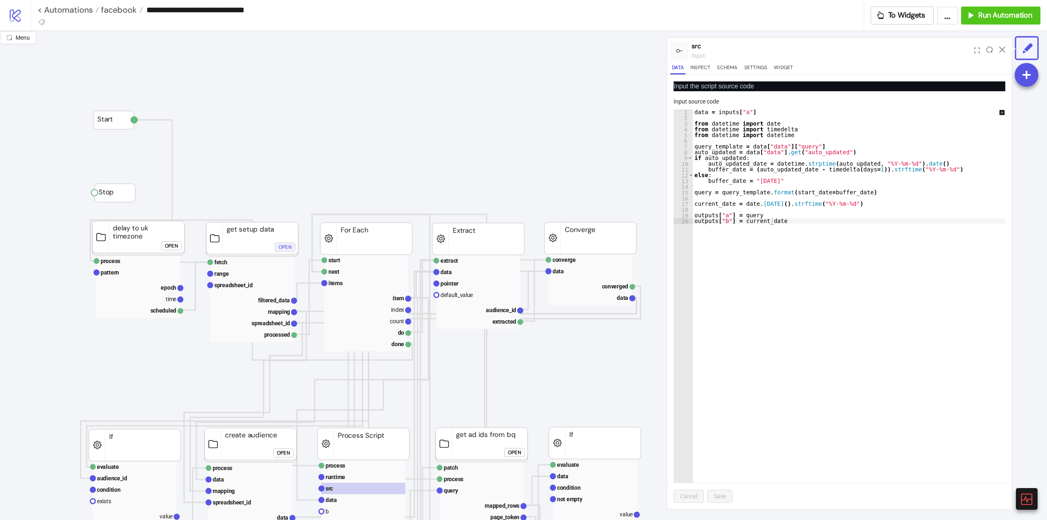
click at [280, 245] on div "Open" at bounding box center [285, 247] width 13 height 9
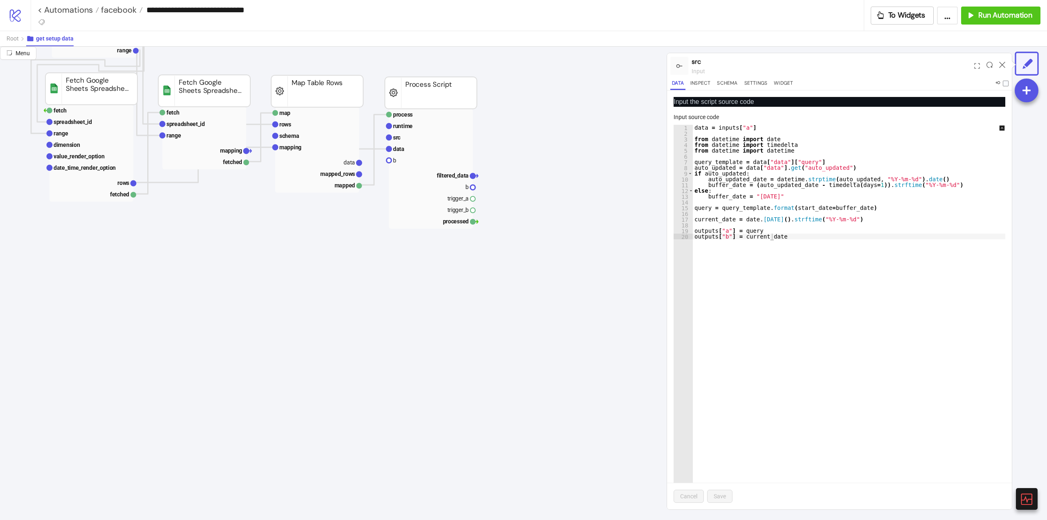
scroll to position [164, 204]
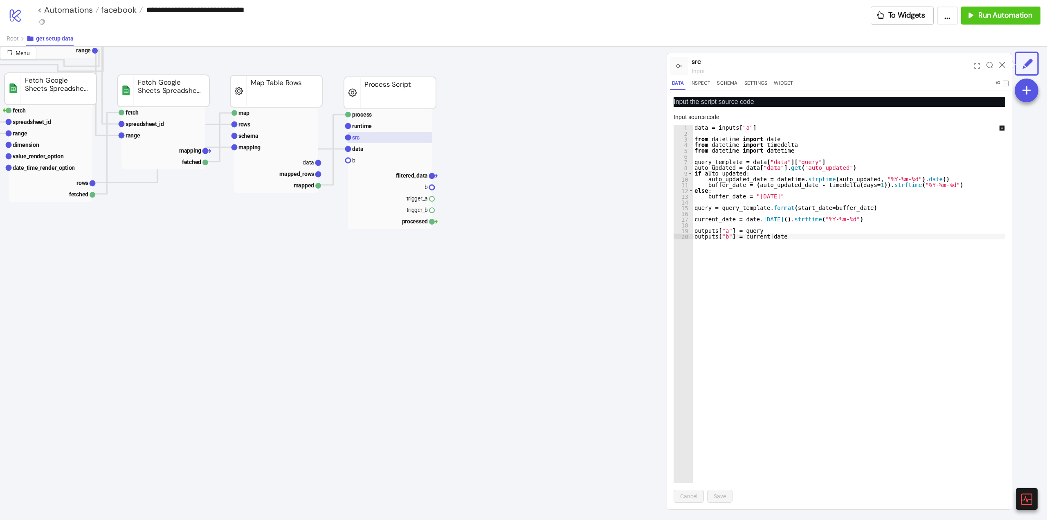
click at [370, 139] on rect at bounding box center [390, 137] width 84 height 11
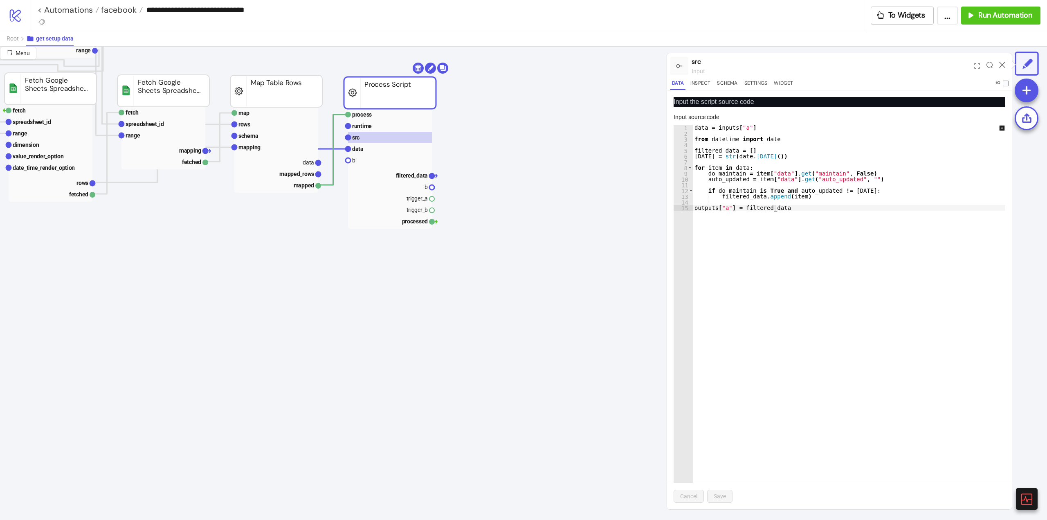
type textarea "**********"
drag, startPoint x: 847, startPoint y: 193, endPoint x: 706, endPoint y: 190, distance: 140.3
click at [706, 190] on div "data = inputs [ "a" ] from datetime import date filtered_data = [ ] [DATE] = st…" at bounding box center [855, 323] width 324 height 396
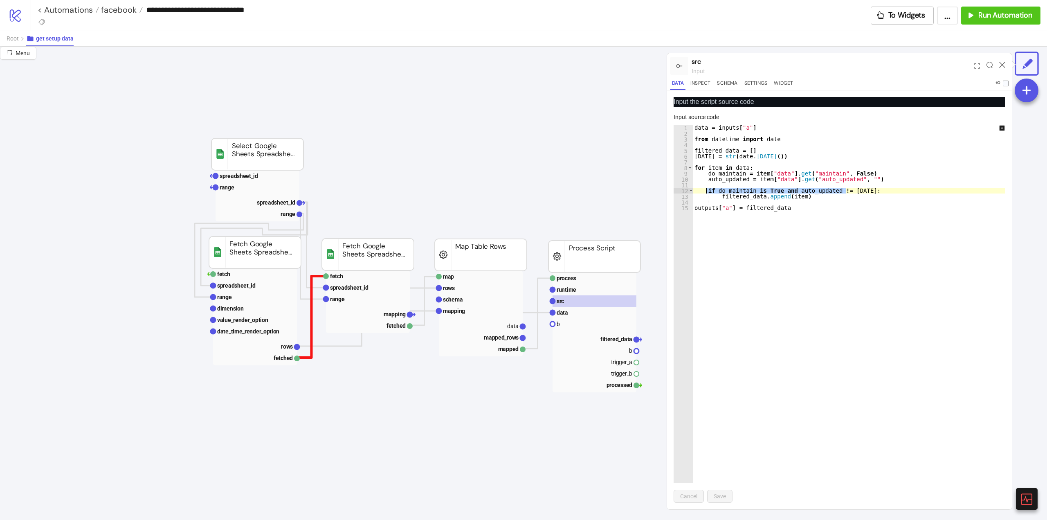
scroll to position [0, 164]
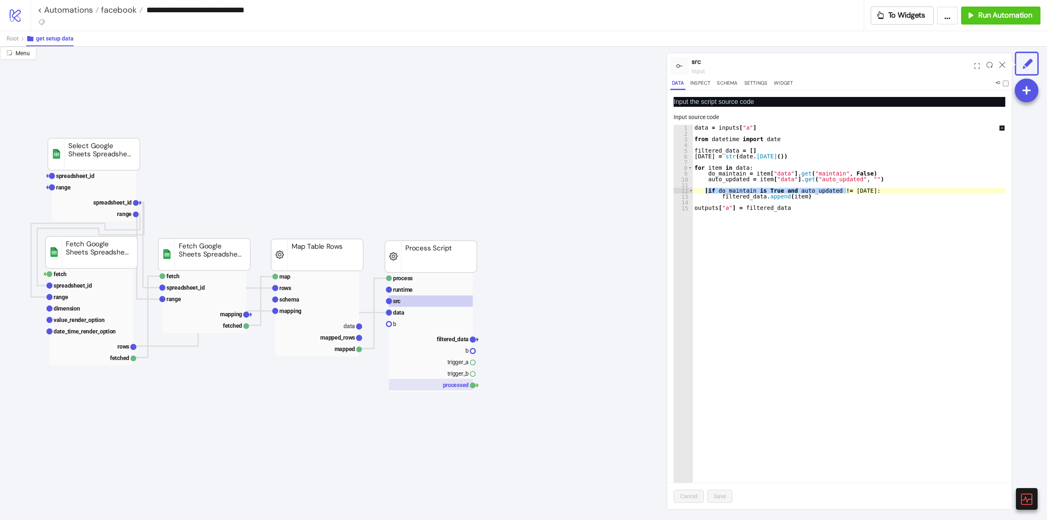
click at [457, 382] on rect at bounding box center [431, 384] width 84 height 11
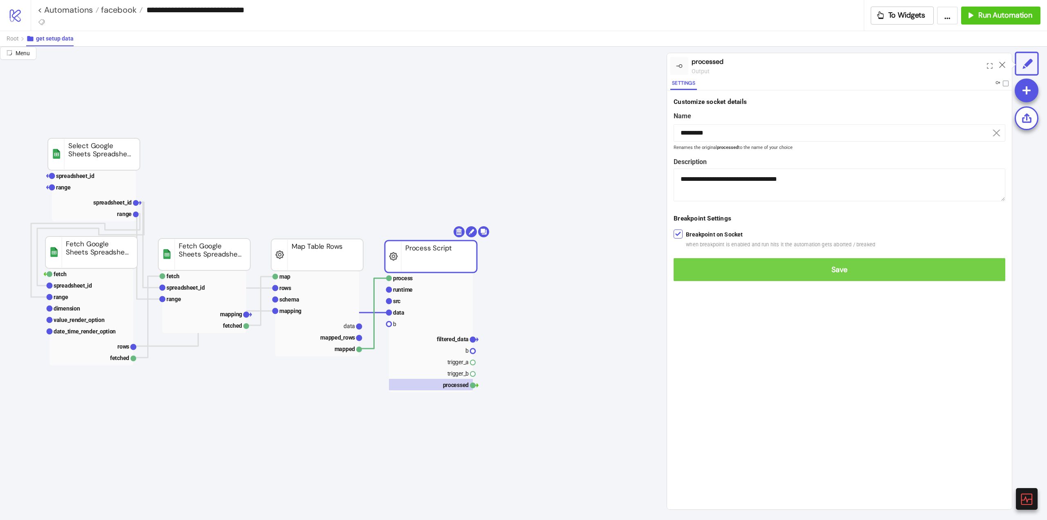
click at [685, 263] on button "Save" at bounding box center [840, 269] width 332 height 23
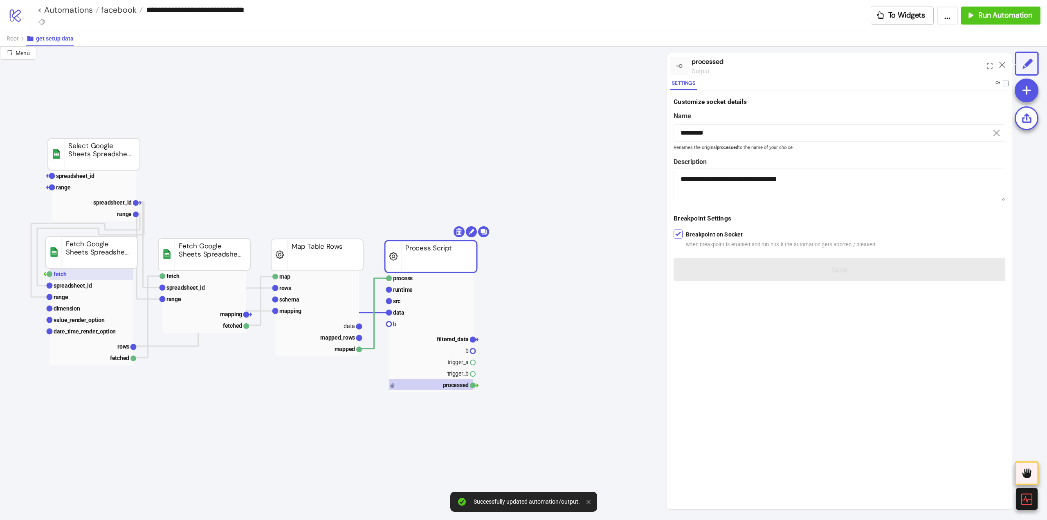
click at [83, 276] on rect at bounding box center [91, 273] width 84 height 11
type input "*****"
type textarea "**********"
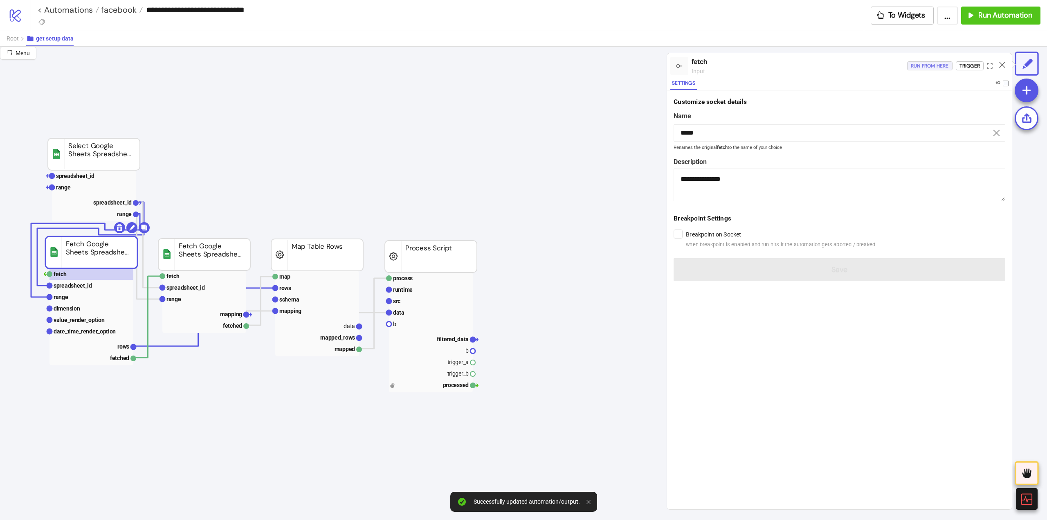
click at [932, 63] on div "Run from here" at bounding box center [930, 65] width 38 height 9
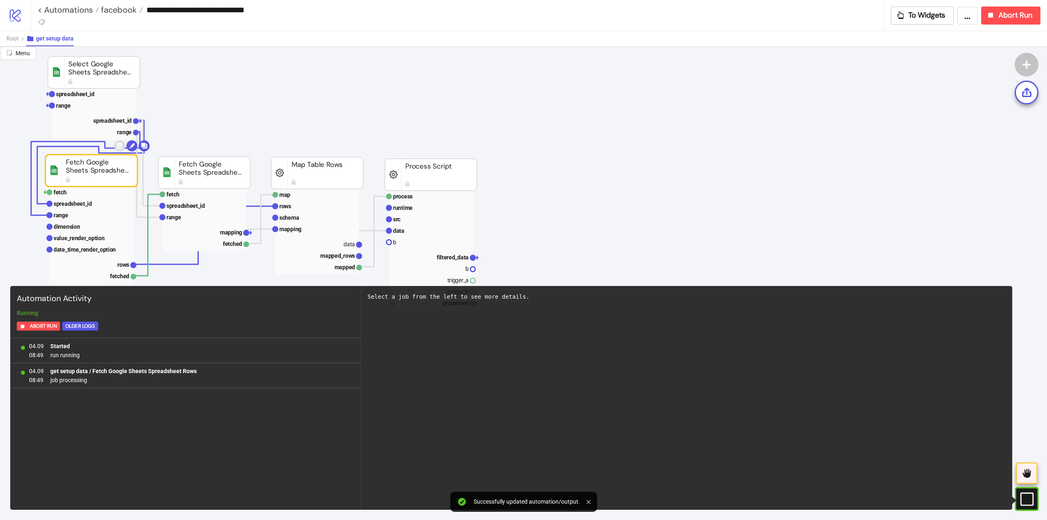
scroll to position [123, 164]
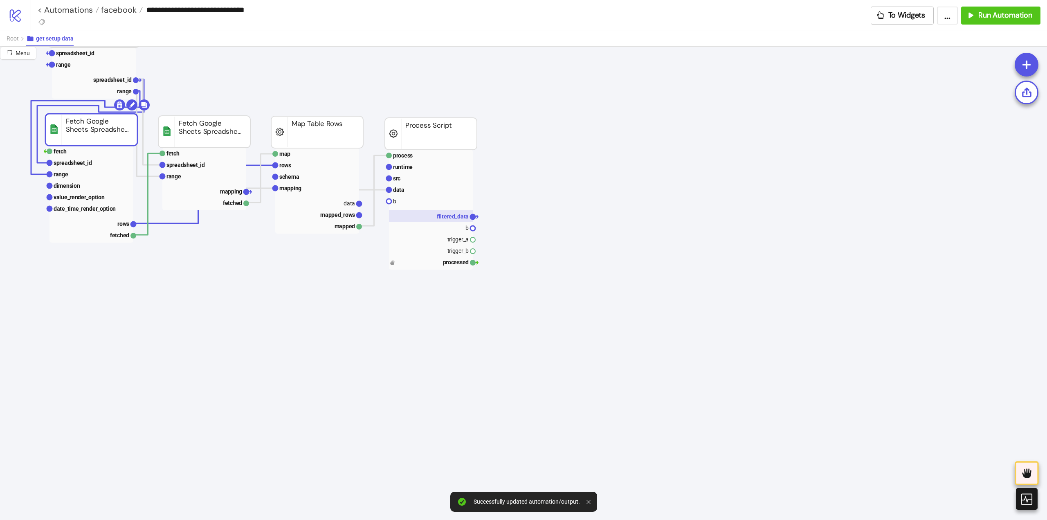
click at [458, 217] on text "filtered_data" at bounding box center [453, 216] width 32 height 7
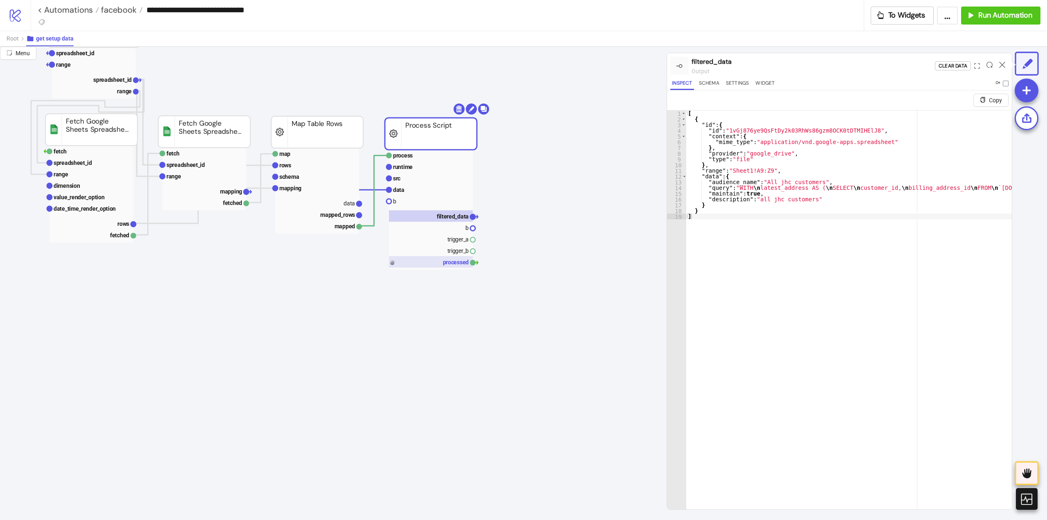
click at [444, 263] on rect at bounding box center [431, 261] width 84 height 11
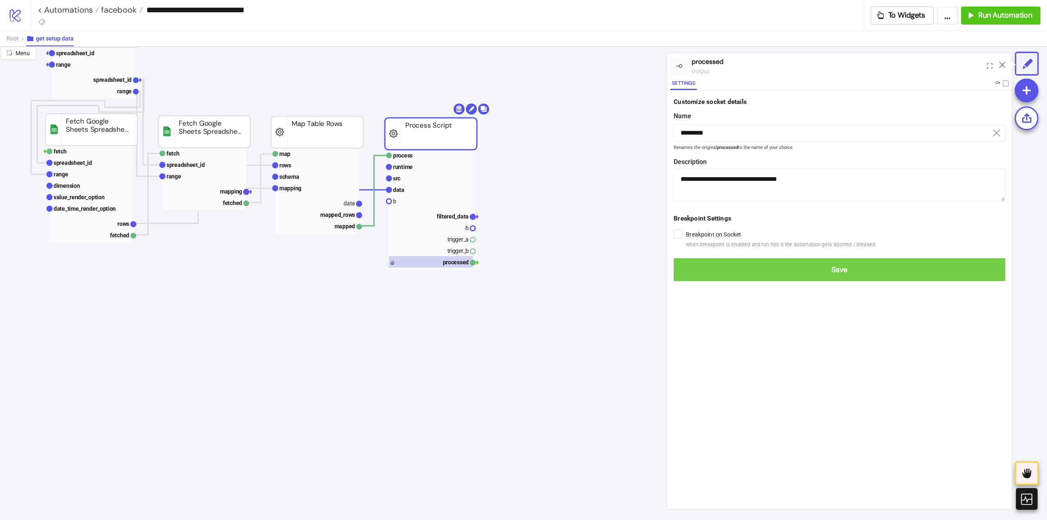
click at [687, 267] on span "Save" at bounding box center [839, 269] width 319 height 9
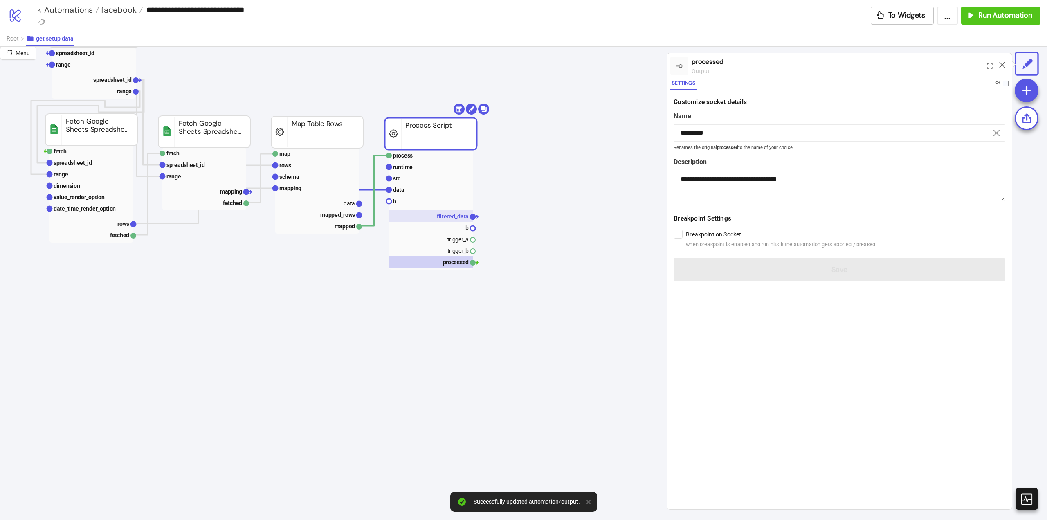
click at [449, 218] on text "filtered_data" at bounding box center [453, 216] width 32 height 7
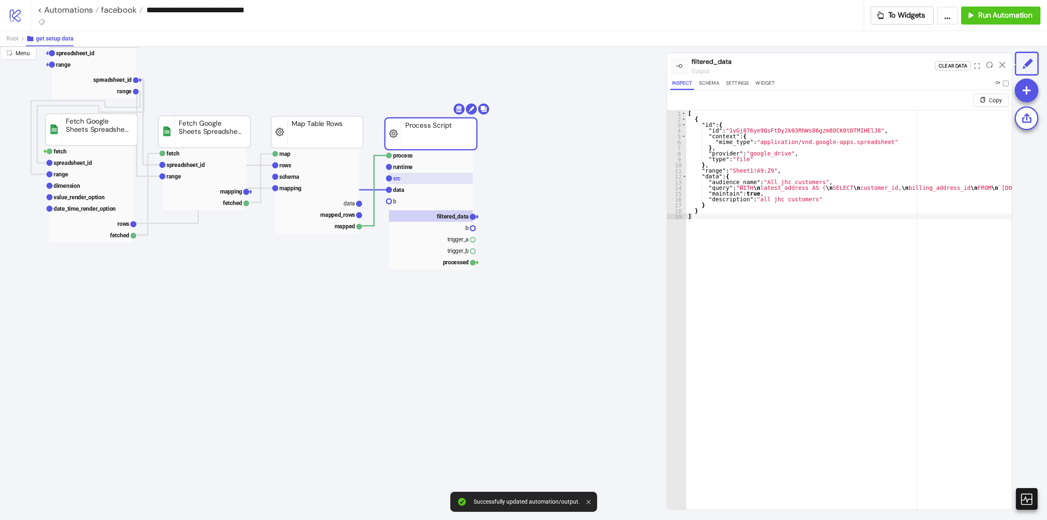
click at [449, 176] on rect at bounding box center [431, 178] width 84 height 11
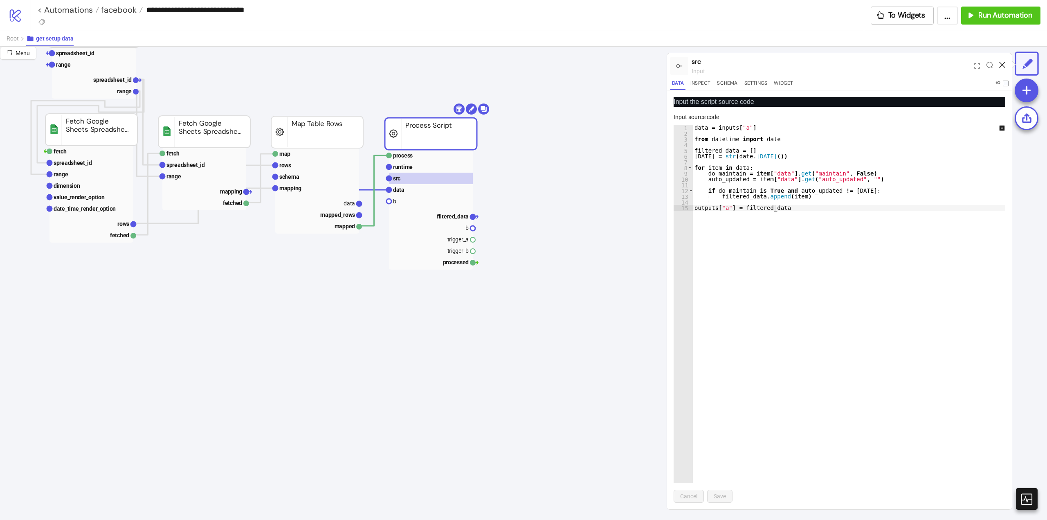
click at [1004, 63] on icon at bounding box center [1002, 65] width 6 height 6
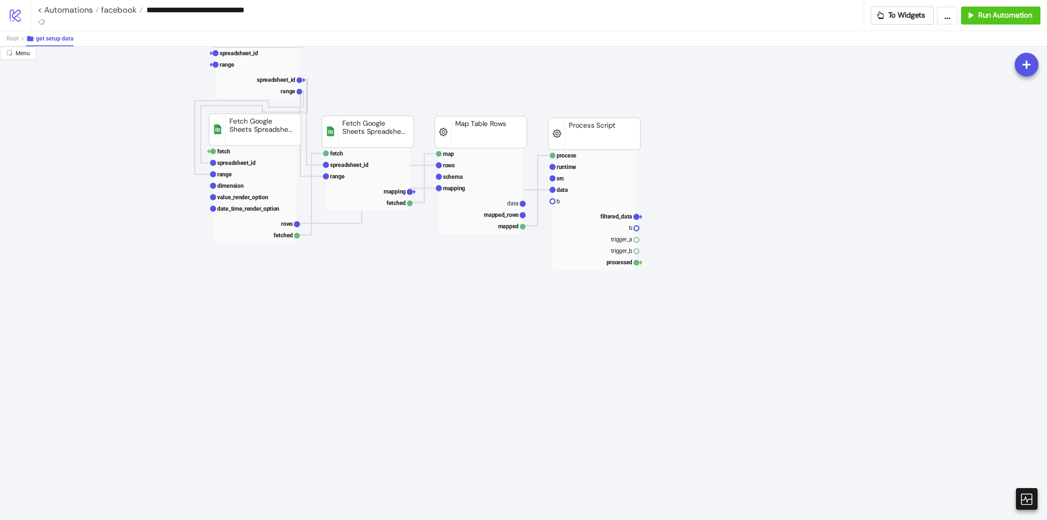
scroll to position [0, 0]
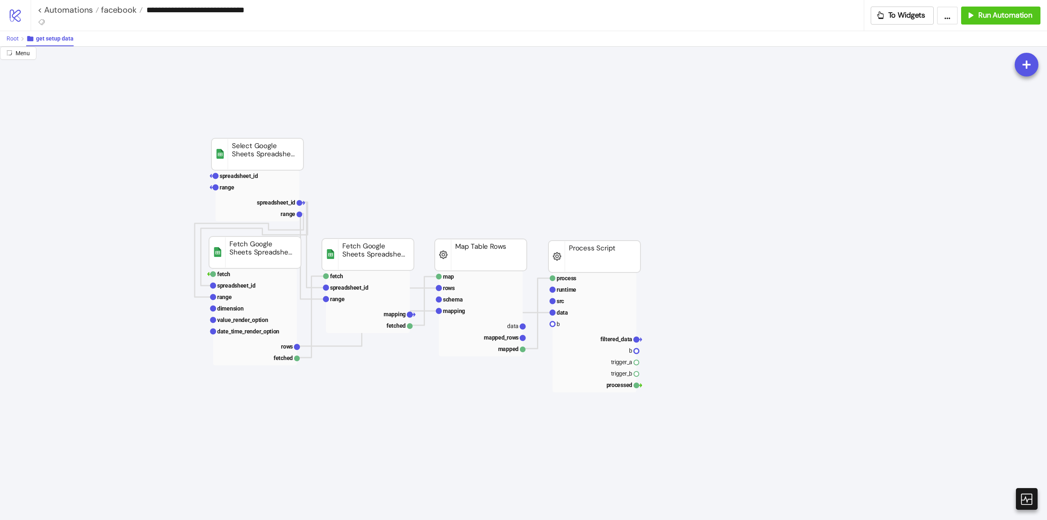
click at [14, 40] on span "Root" at bounding box center [13, 38] width 12 height 7
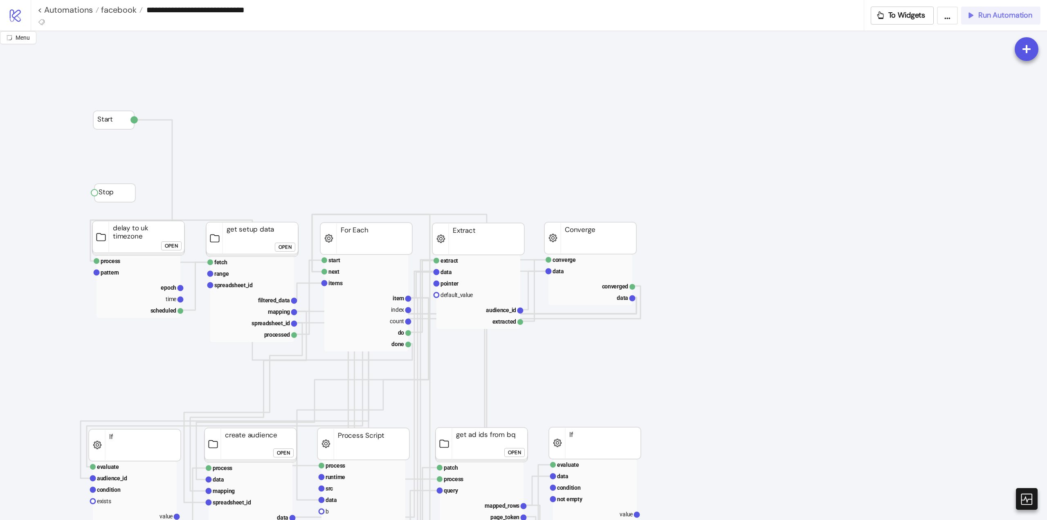
click at [1000, 17] on span "Run Automation" at bounding box center [1005, 15] width 54 height 9
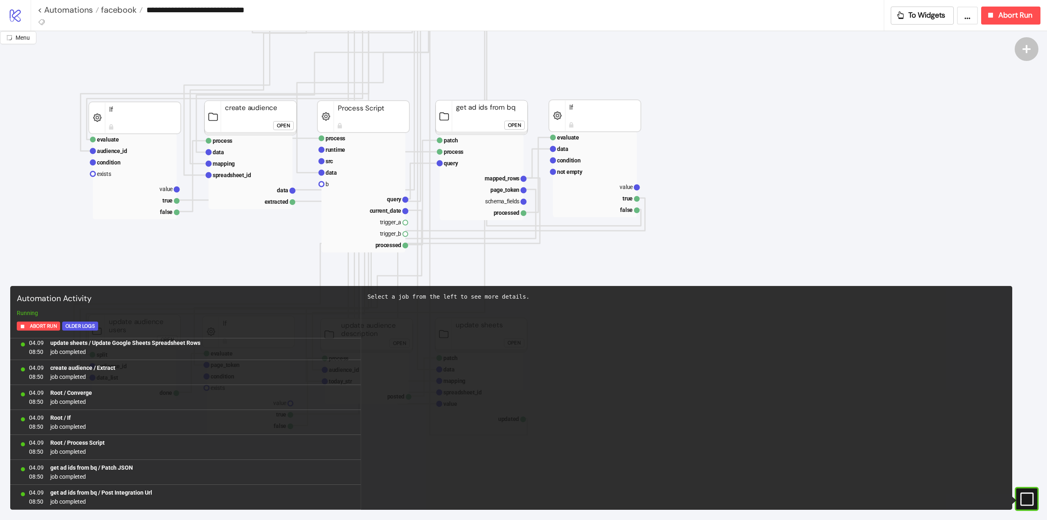
scroll to position [527, 0]
click at [386, 199] on rect at bounding box center [363, 198] width 84 height 11
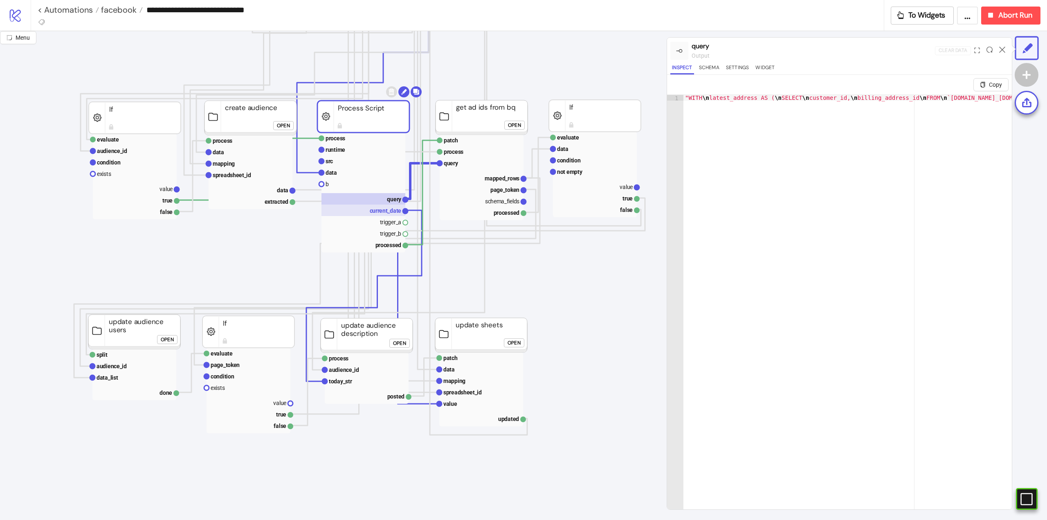
click at [386, 215] on rect at bounding box center [363, 209] width 84 height 11
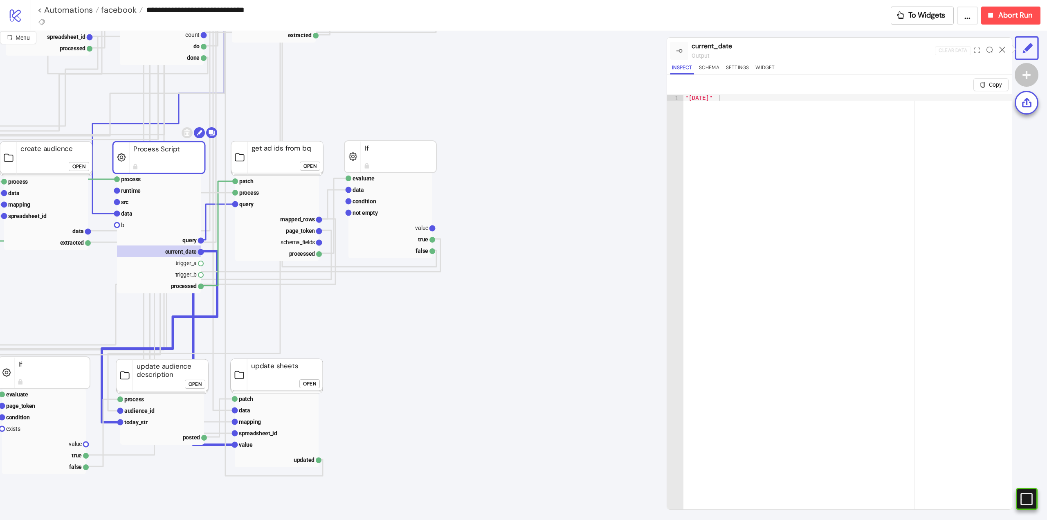
scroll to position [286, 123]
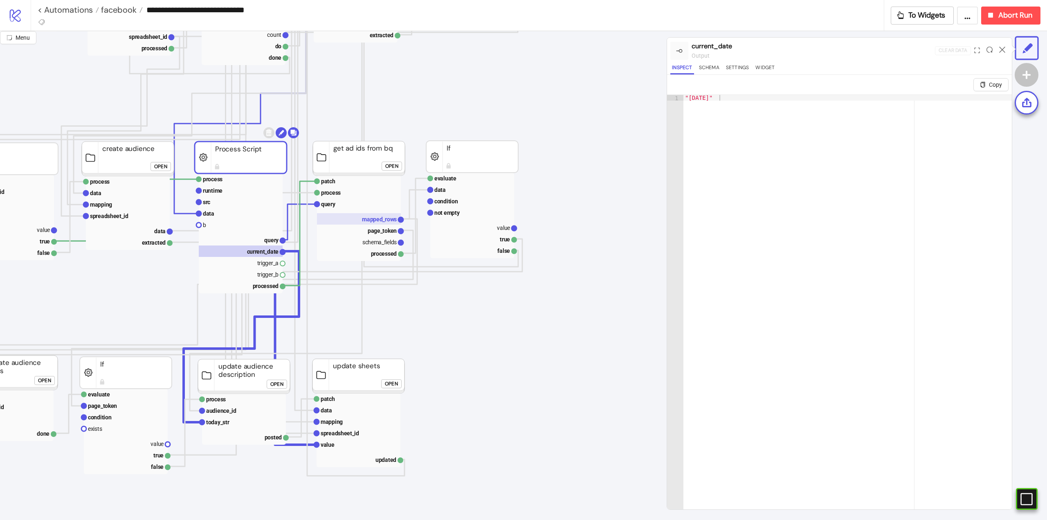
click at [370, 222] on text "mapped_rows" at bounding box center [379, 219] width 35 height 7
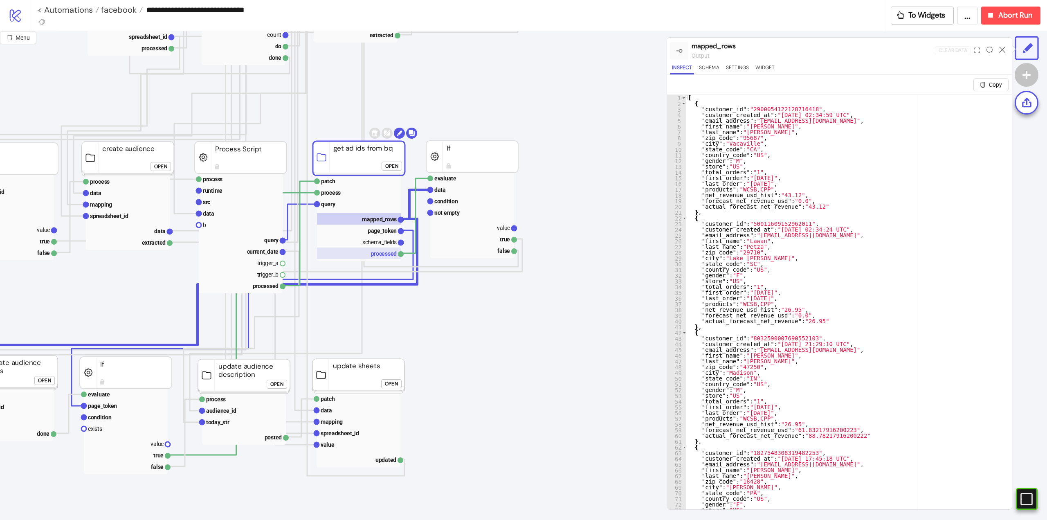
scroll to position [286, 0]
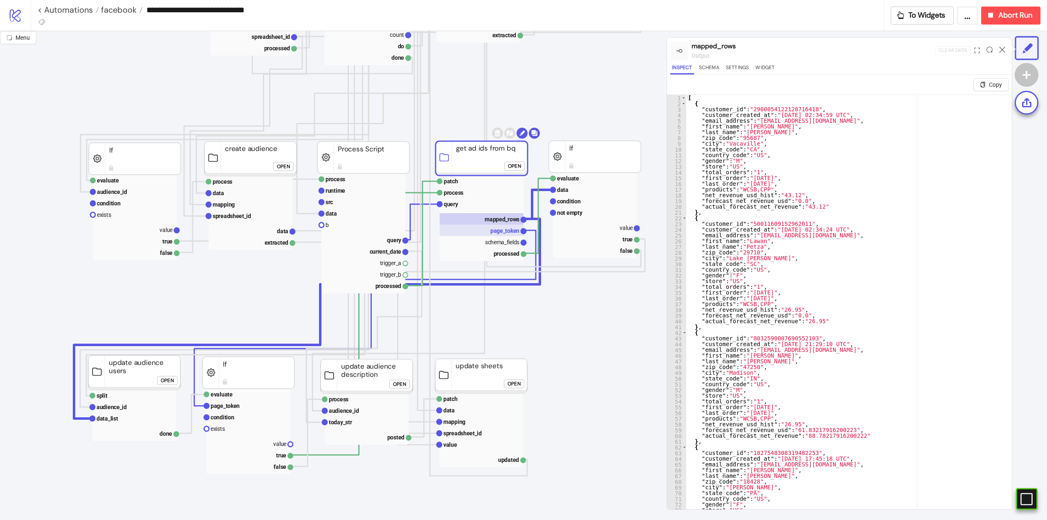
click at [501, 229] on text "page_token" at bounding box center [504, 230] width 29 height 7
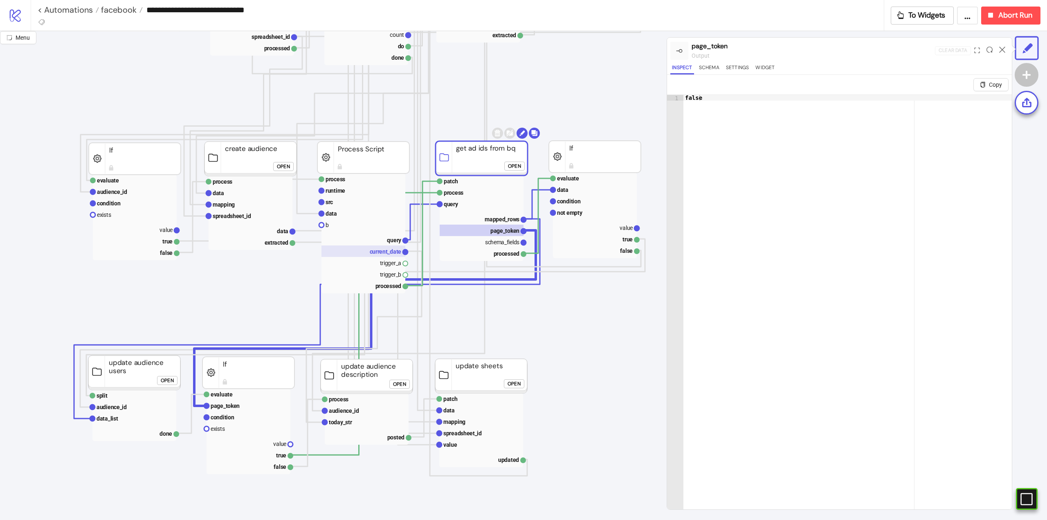
click at [384, 249] on text "current_date" at bounding box center [386, 251] width 32 height 7
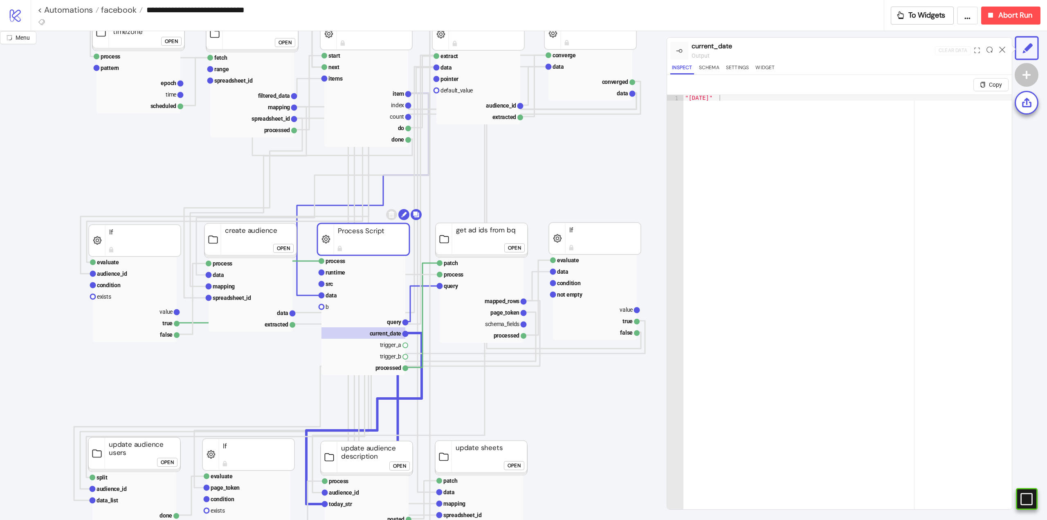
scroll to position [327, 0]
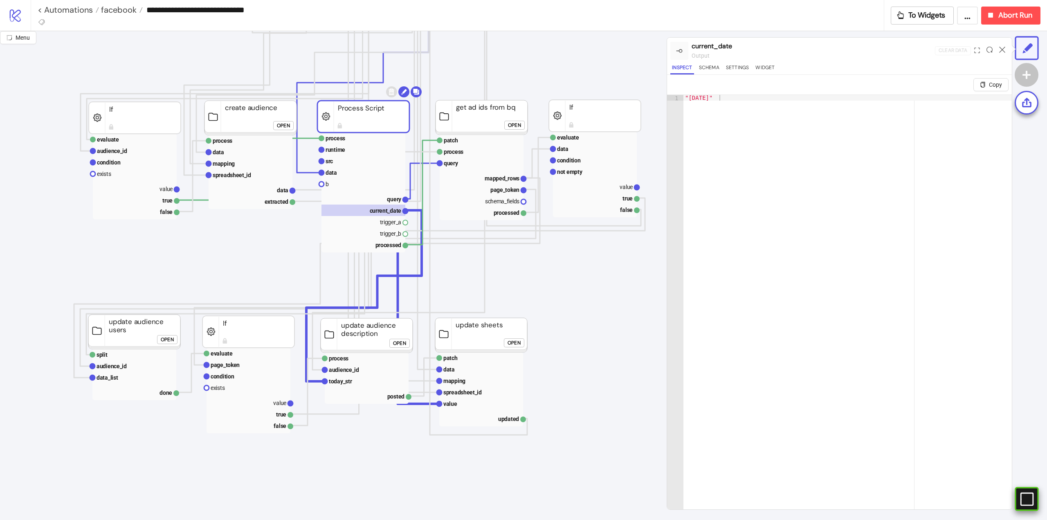
click at [1021, 501] on rect at bounding box center [1015, 499] width 12 height 12
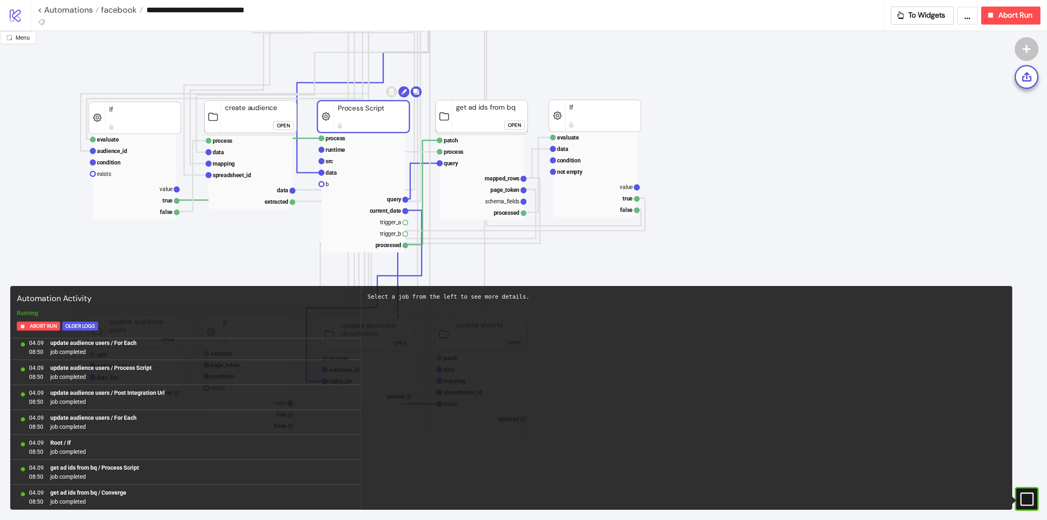
scroll to position [1251, 0]
click at [1027, 501] on icon "#e9k1n36qviq57_to { animation: e9k1n36qviq57_to__to 2000ms linear infinite norm…" at bounding box center [1026, 499] width 14 height 14
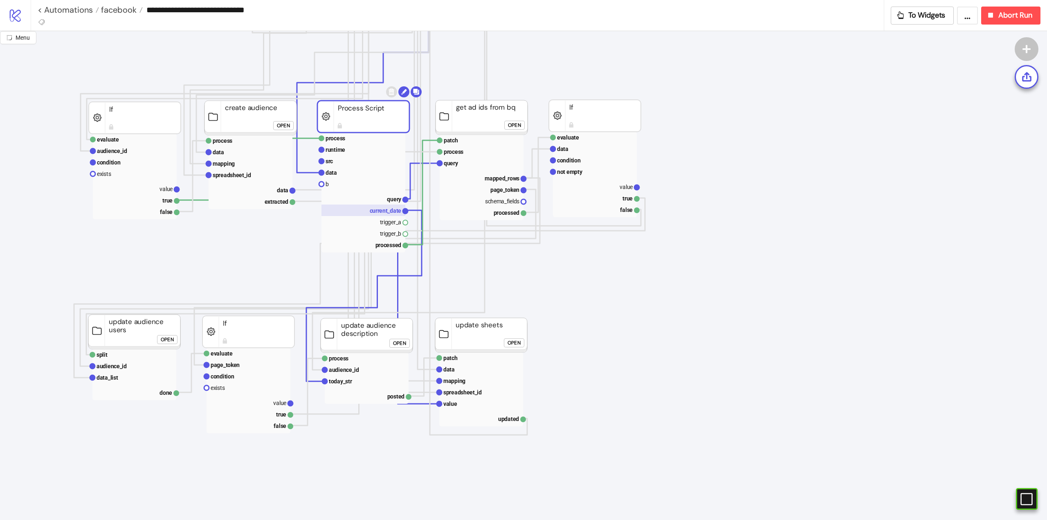
click at [385, 211] on text "current_date" at bounding box center [386, 210] width 32 height 7
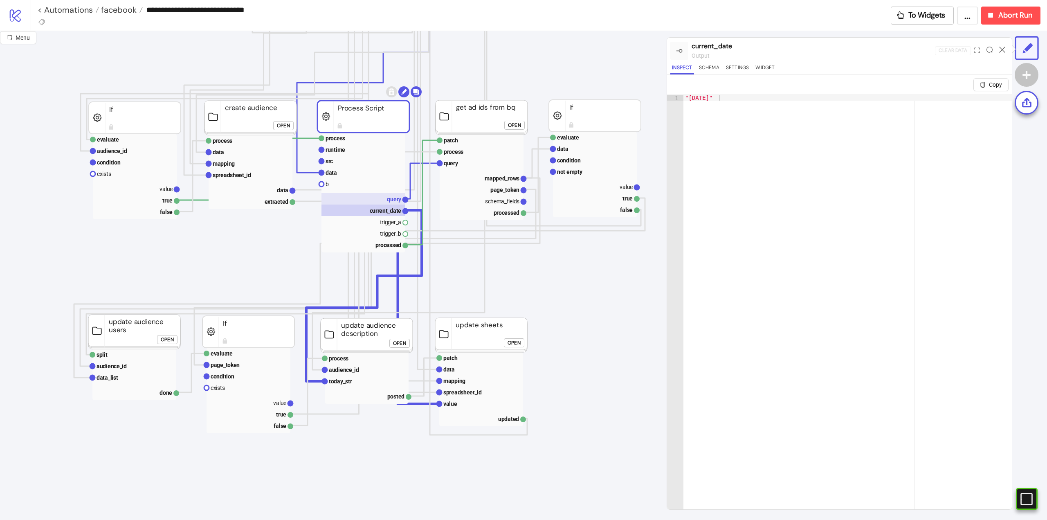
click at [380, 202] on rect at bounding box center [363, 198] width 84 height 11
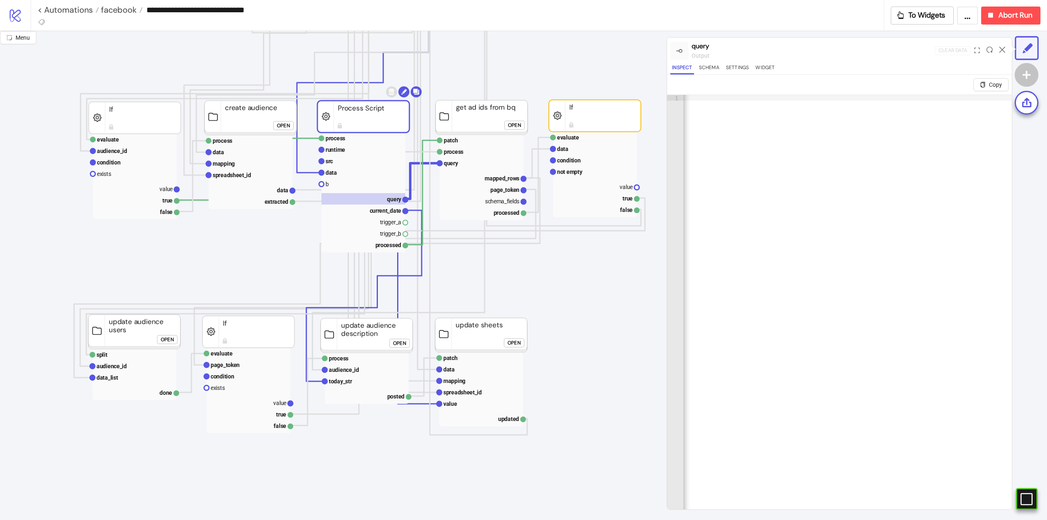
scroll to position [0, 7484]
click at [1001, 52] on icon at bounding box center [1002, 50] width 6 height 6
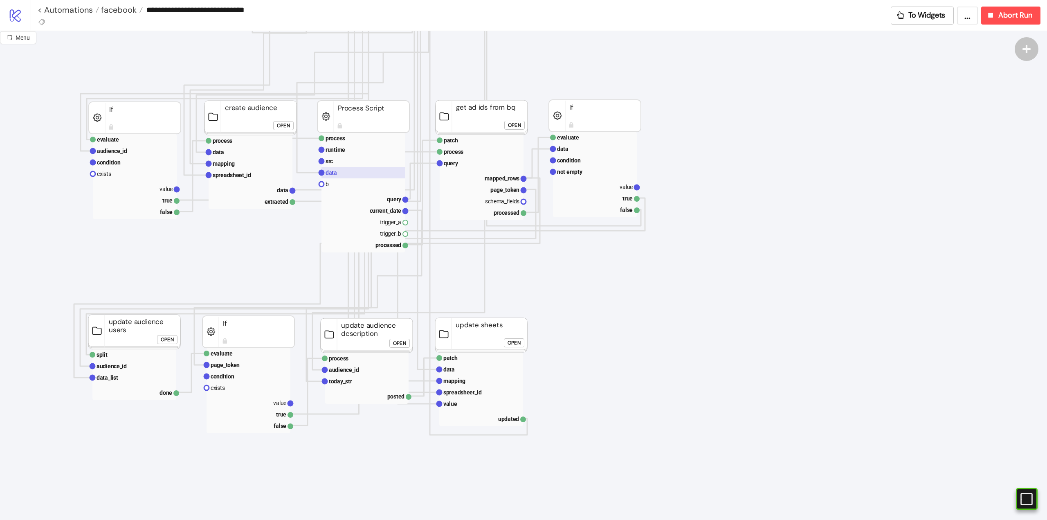
click at [363, 171] on rect at bounding box center [363, 172] width 84 height 11
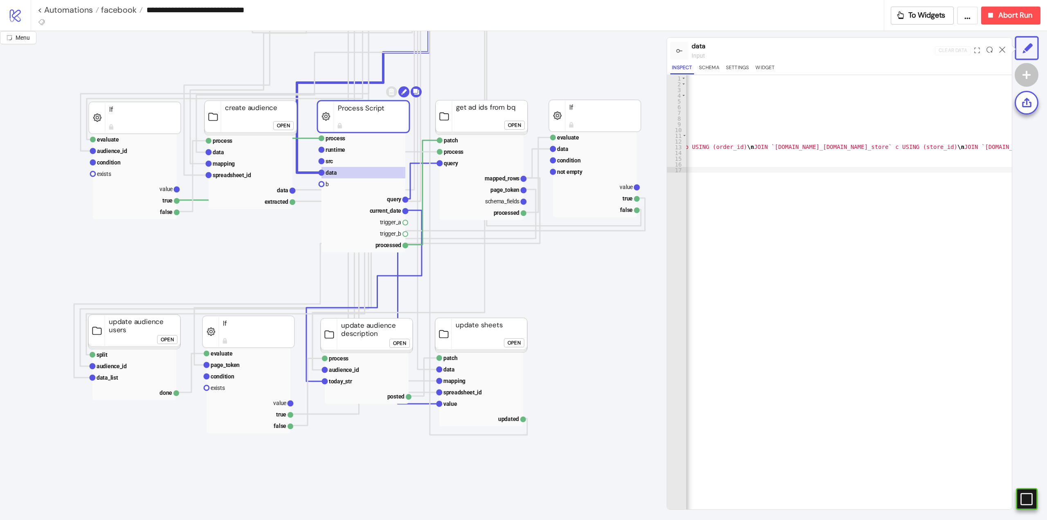
scroll to position [0, 7542]
click at [366, 160] on rect at bounding box center [363, 160] width 84 height 11
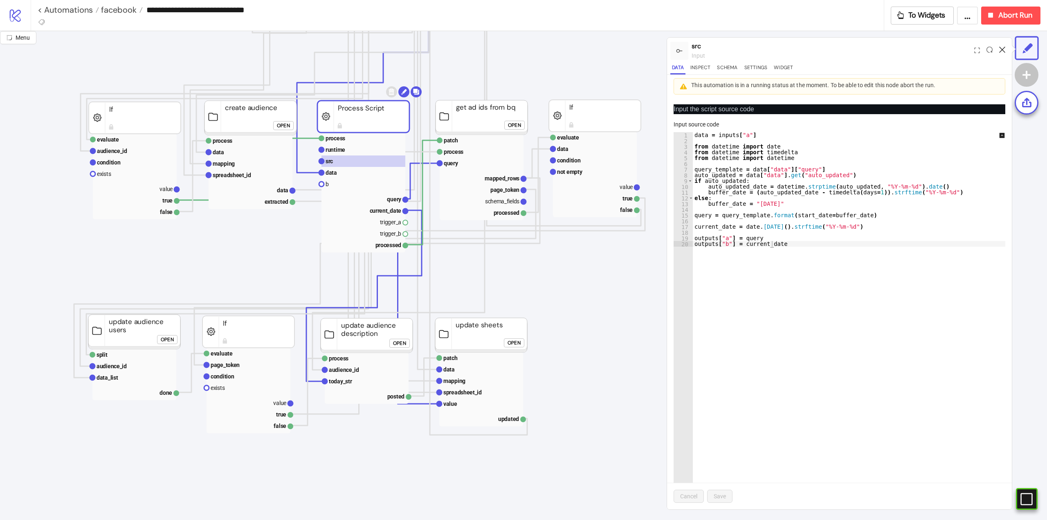
click at [1003, 49] on icon at bounding box center [1002, 50] width 6 height 6
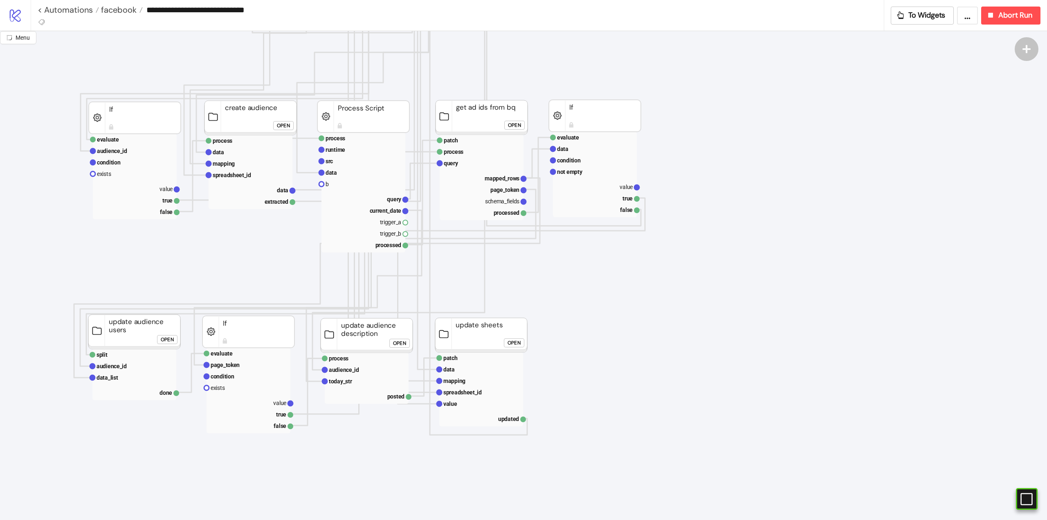
scroll to position [286, 0]
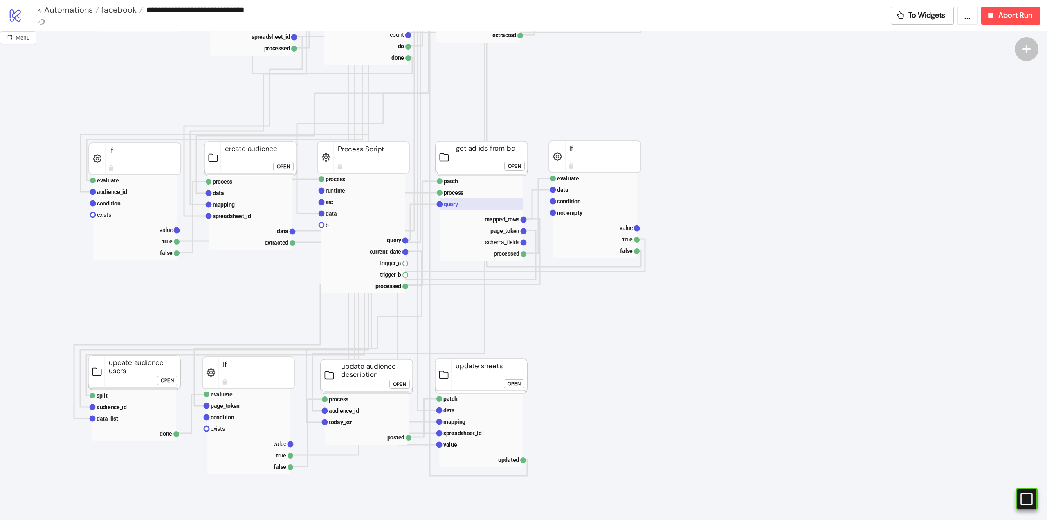
click at [458, 208] on rect at bounding box center [482, 203] width 84 height 11
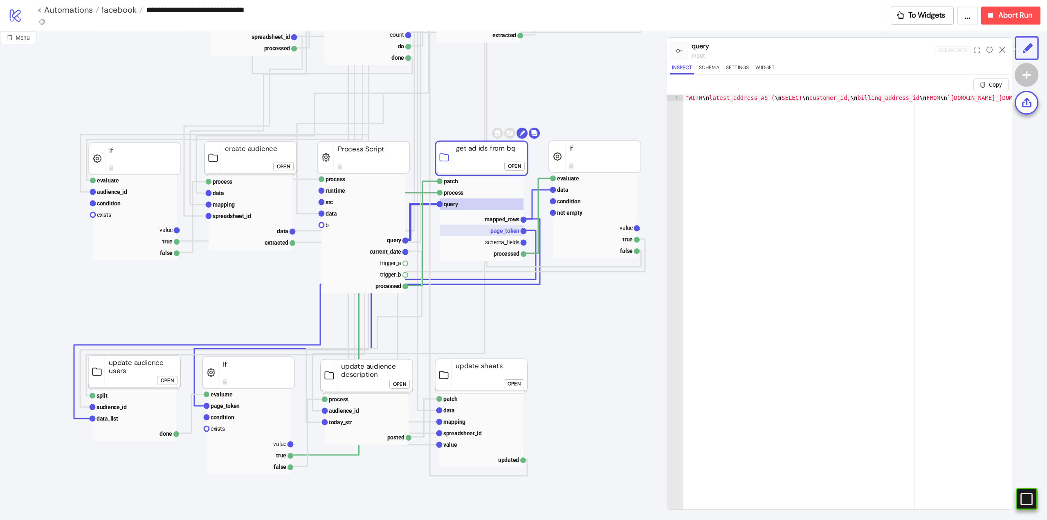
click at [500, 234] on rect at bounding box center [482, 230] width 84 height 11
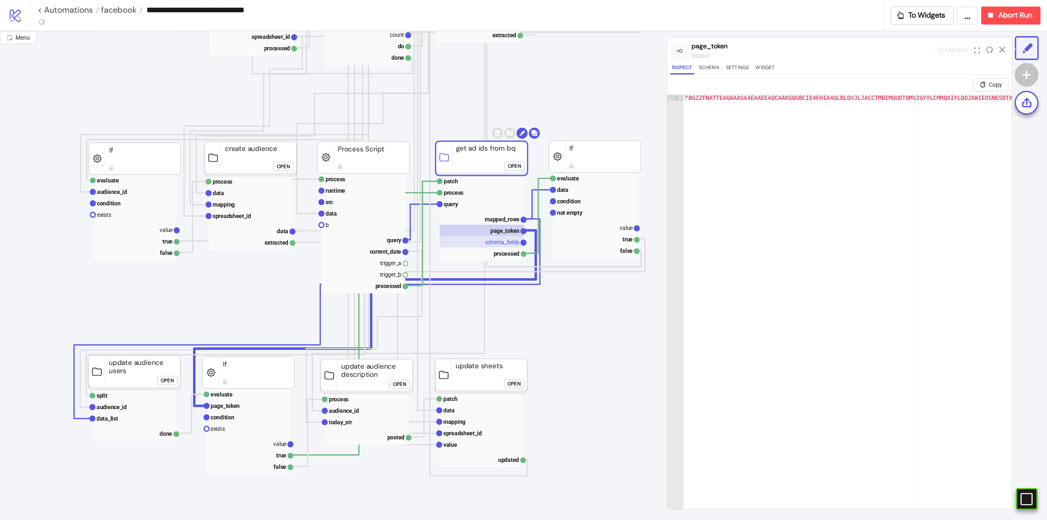
click at [496, 244] on text "schema_fields" at bounding box center [502, 242] width 34 height 7
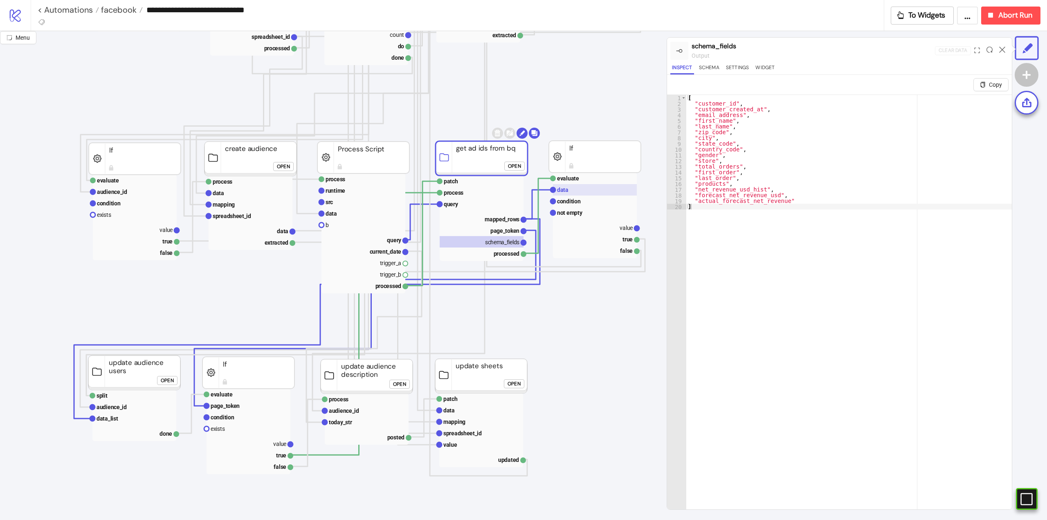
click at [571, 191] on rect at bounding box center [595, 189] width 84 height 11
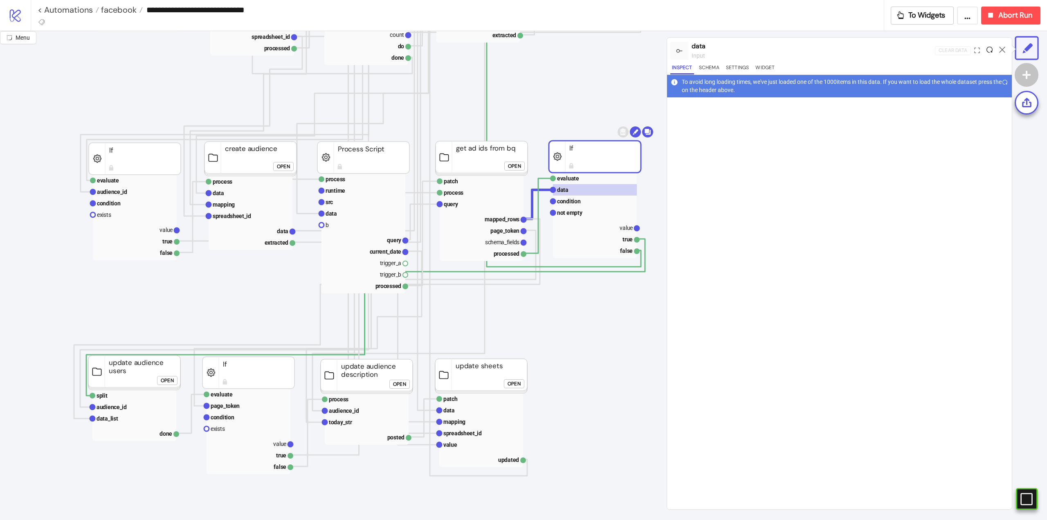
click at [988, 49] on icon at bounding box center [989, 50] width 6 height 6
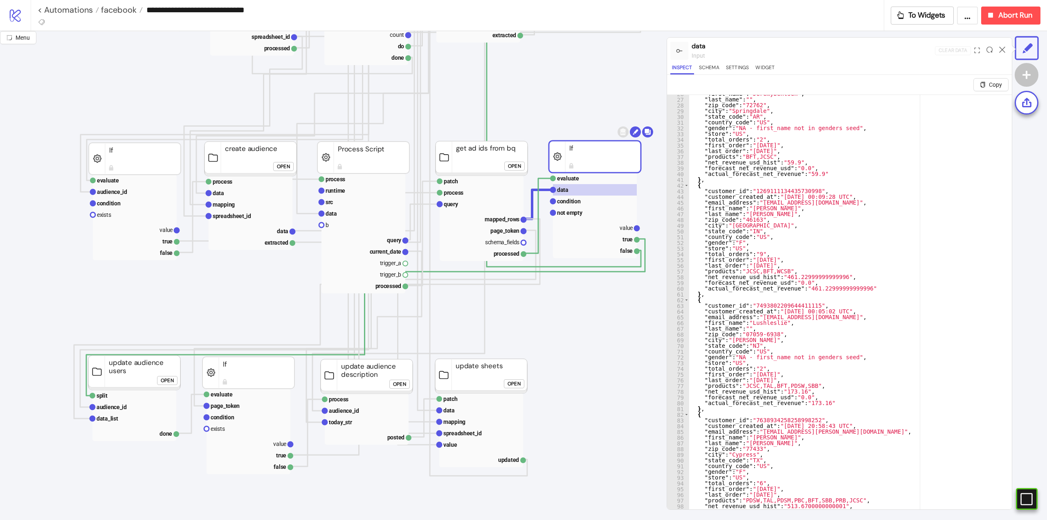
scroll to position [23, 0]
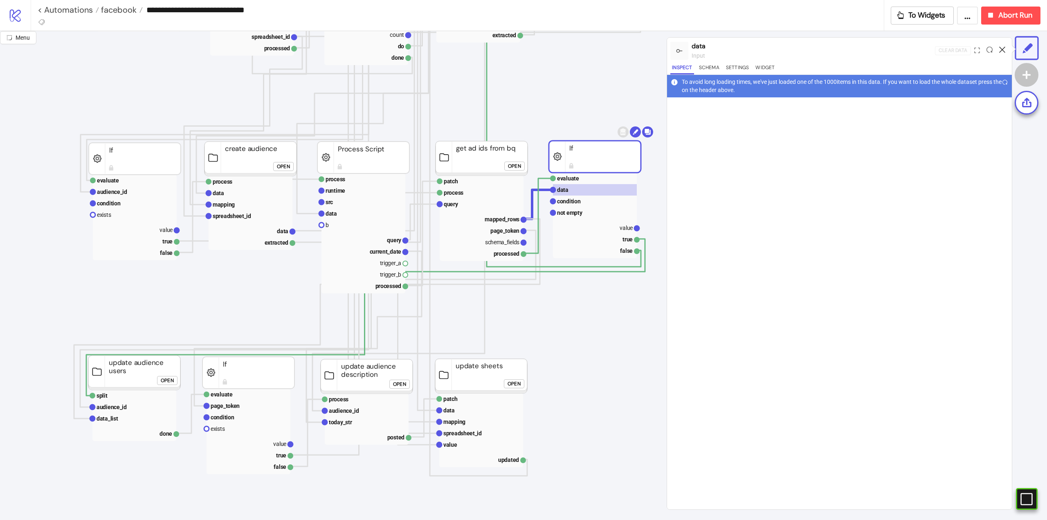
click at [1002, 52] on icon at bounding box center [1002, 50] width 6 height 6
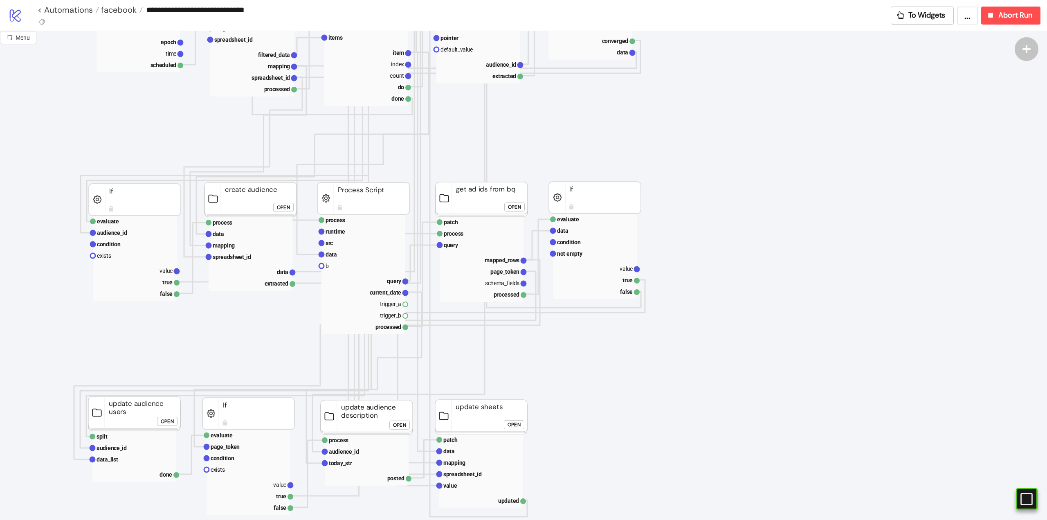
scroll to position [286, 0]
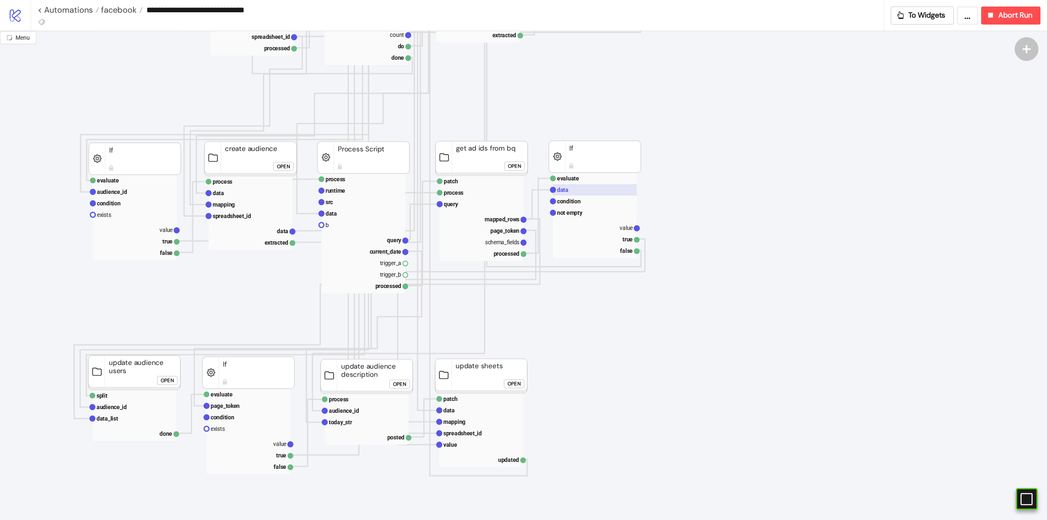
click at [566, 190] on text "data" at bounding box center [562, 189] width 11 height 7
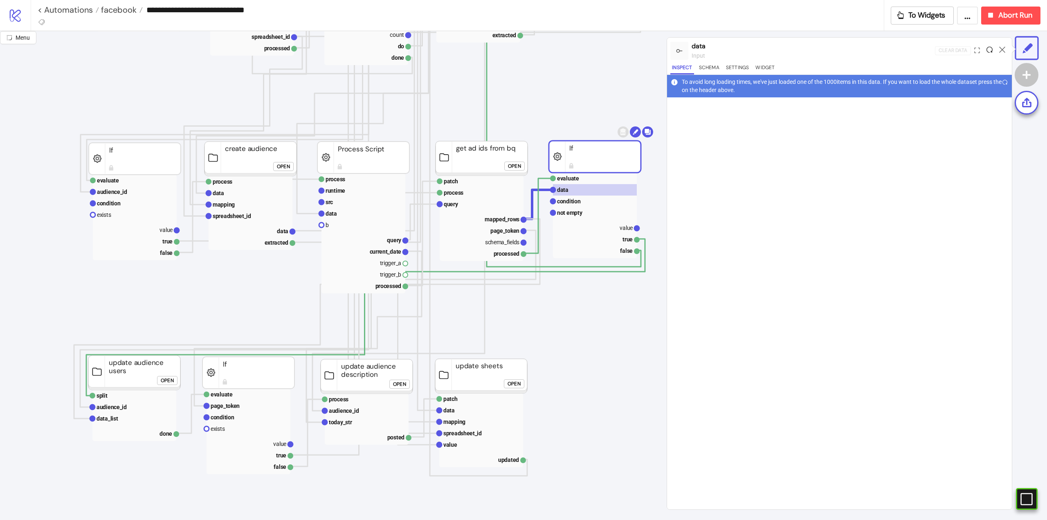
click at [988, 48] on icon at bounding box center [989, 50] width 6 height 6
click at [988, 52] on icon at bounding box center [989, 50] width 6 height 6
click at [987, 50] on icon at bounding box center [989, 50] width 6 height 6
click at [1000, 49] on icon at bounding box center [1002, 50] width 6 height 6
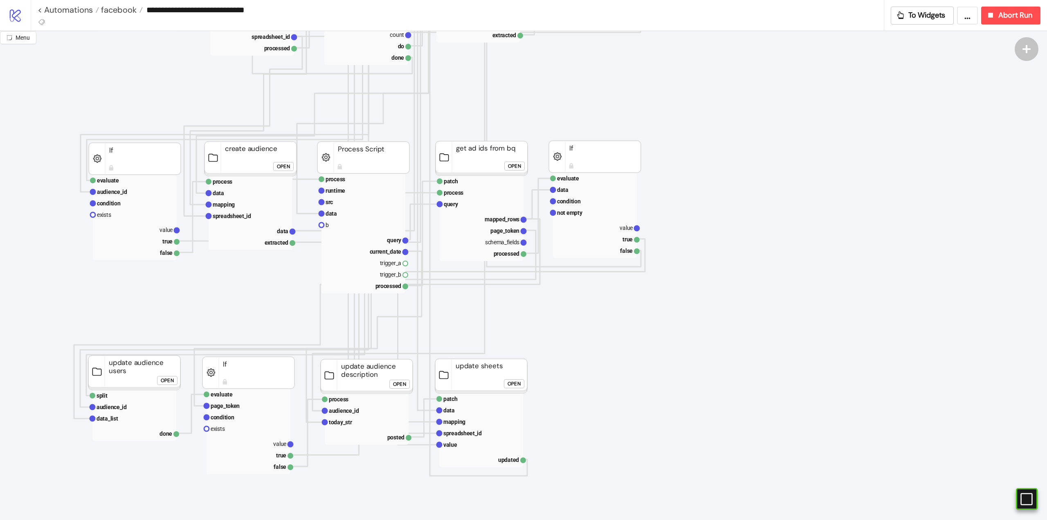
click at [501, 222] on text "mapped_rows" at bounding box center [502, 219] width 35 height 7
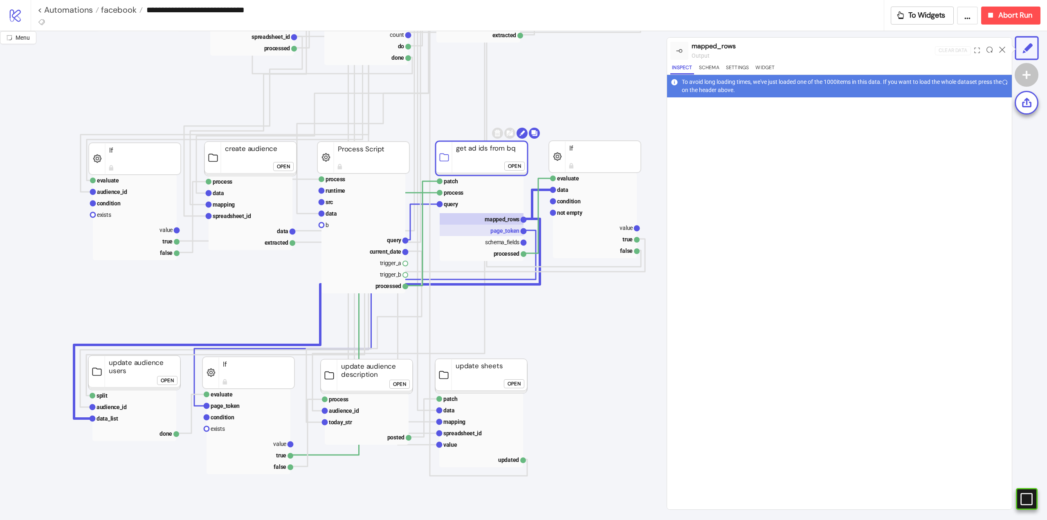
click at [504, 233] on text "page_token" at bounding box center [504, 230] width 29 height 7
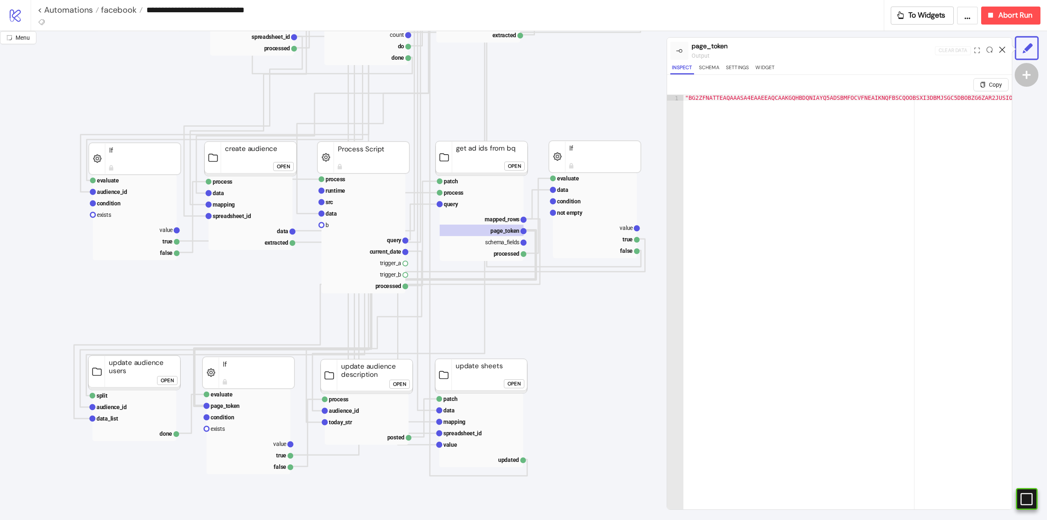
click at [1001, 47] on icon at bounding box center [1002, 50] width 6 height 6
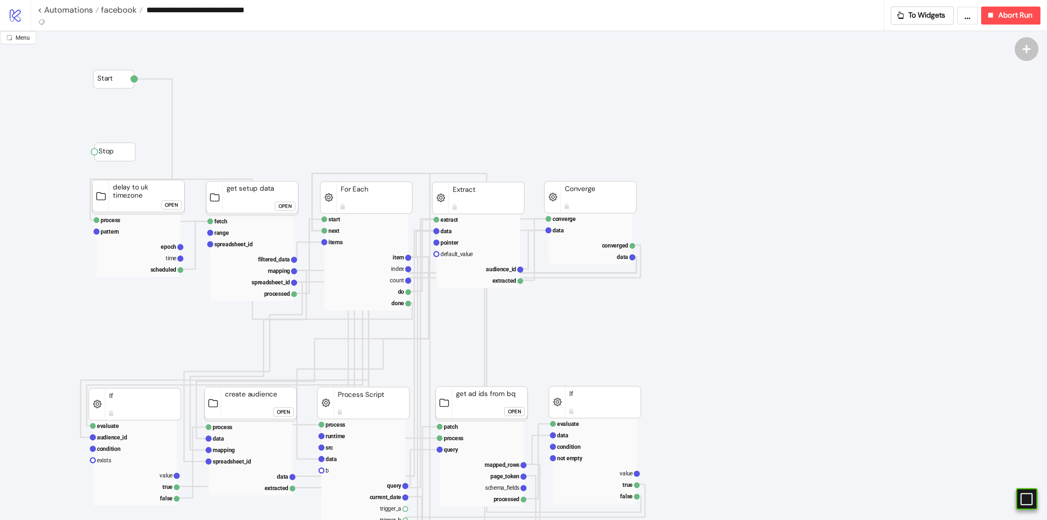
scroll to position [0, 0]
